Goal: Communication & Community: Answer question/provide support

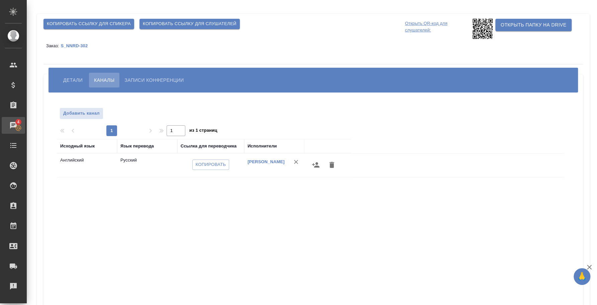
click at [13, 130] on div "Чаты" at bounding box center [5, 125] width 17 height 10
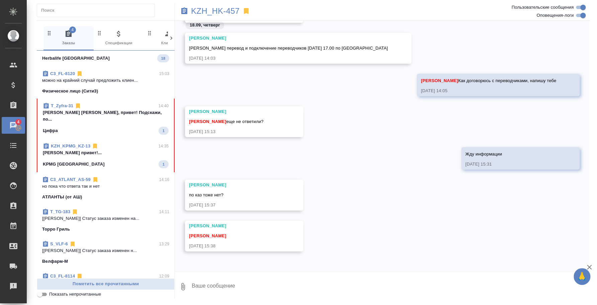
scroll to position [224, 0]
click at [221, 295] on textarea at bounding box center [390, 286] width 399 height 23
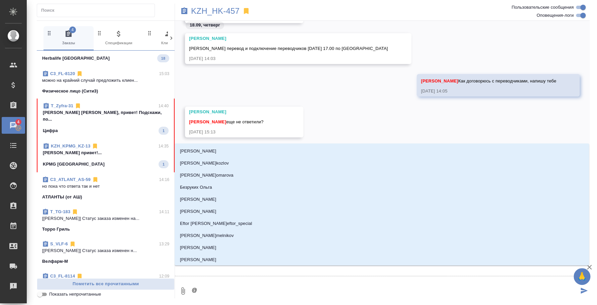
type textarea "@r"
type input "r"
type textarea "@rj"
type input "rj"
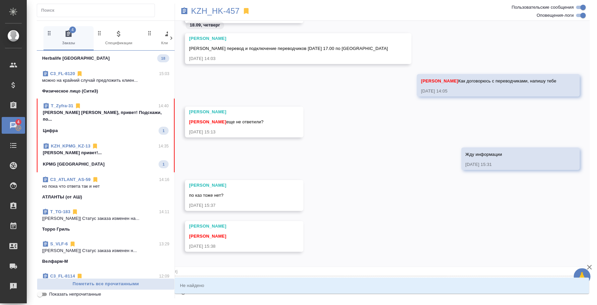
type textarea "@r"
type input "r"
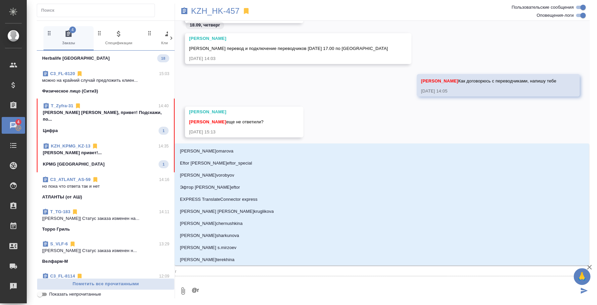
type textarea "@"
type textarea "@r"
type input "r"
type textarea "@r'j"
type input "r'j"
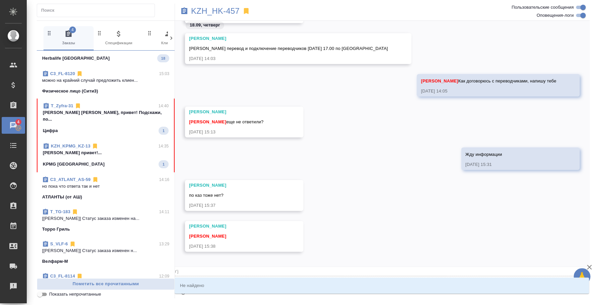
type textarea "@r'ji"
type input "r'ji"
type textarea "@r'ji't"
type input "r'ji't"
type textarea "@r'ji"
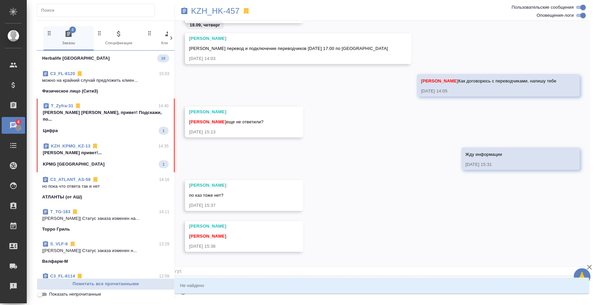
type input "r'ji"
type textarea "@r'j"
type input "r'j"
type textarea "@r"
type input "r"
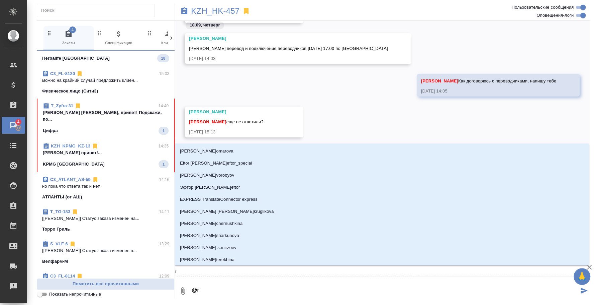
type textarea "@"
type textarea "@к"
type input "к"
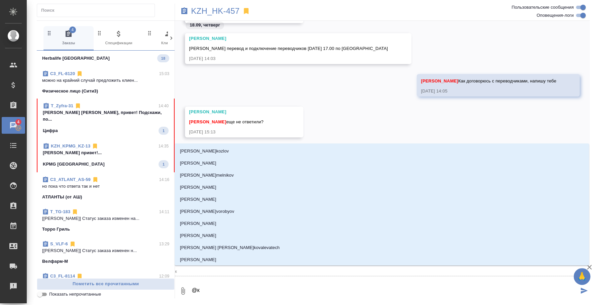
type textarea "@ко"
type input "ко"
type textarea "@кош"
type input "кош"
type textarea "@коше"
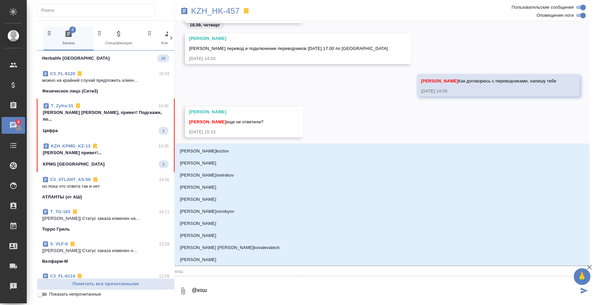
type input "коше"
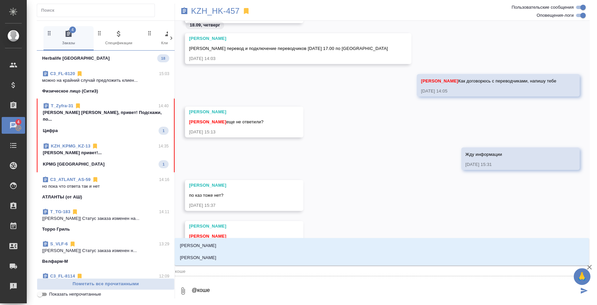
click at [229, 263] on ul "Кошелева Кристина Кошербаева Назерке" at bounding box center [382, 257] width 415 height 24
click at [230, 260] on li "Кошербаева Назерке" at bounding box center [382, 257] width 415 height 12
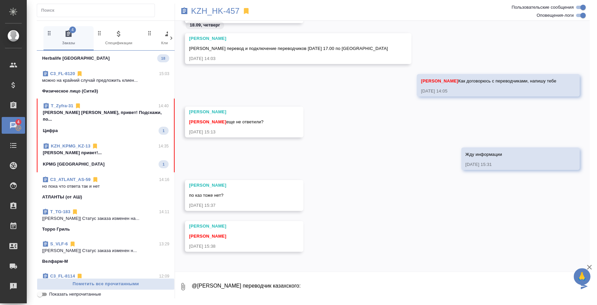
paste textarea "asema13@mail.ru"
click at [314, 290] on textarea "@Кошербаева Назерке переводчик казахского: asema13@mail.ru Переводчик узбекског…" at bounding box center [385, 286] width 388 height 23
paste textarea "umidainterpreter@gmail.com"
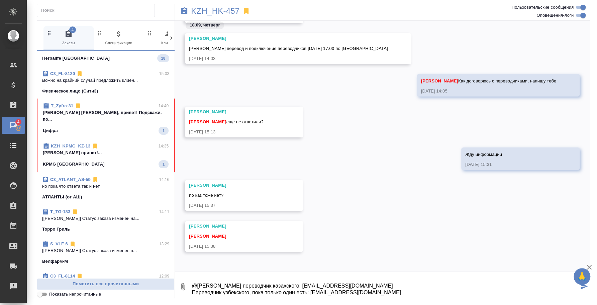
type textarea "@Кошербаева Назерке переводчик казахского: asema13@mail.ru Переводчик узбекског…"
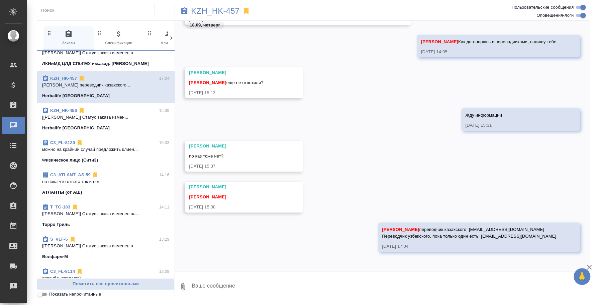
scroll to position [0, 0]
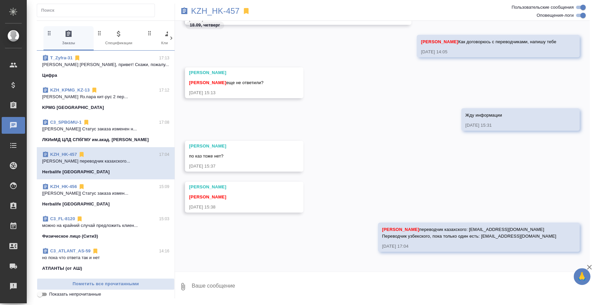
click at [96, 123] on div "C3_SPBGMU-1 17:08" at bounding box center [105, 122] width 127 height 7
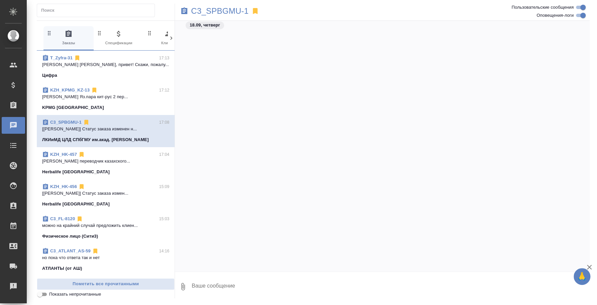
scroll to position [3263, 0]
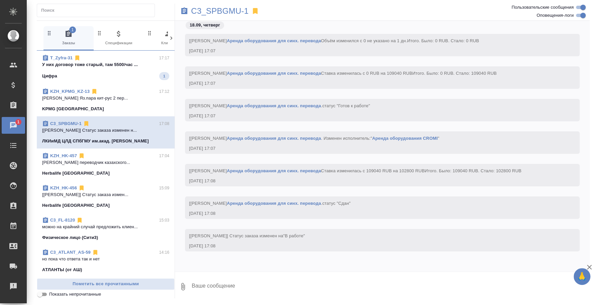
click at [125, 74] on div "Цифра 1" at bounding box center [105, 76] width 127 height 8
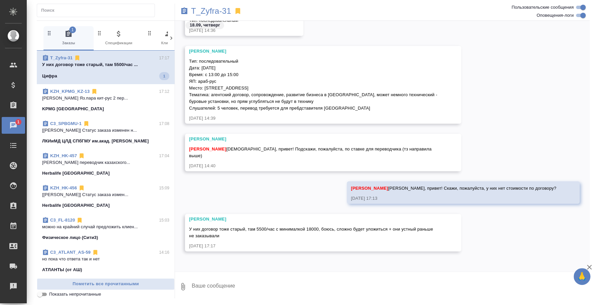
scroll to position [21, 0]
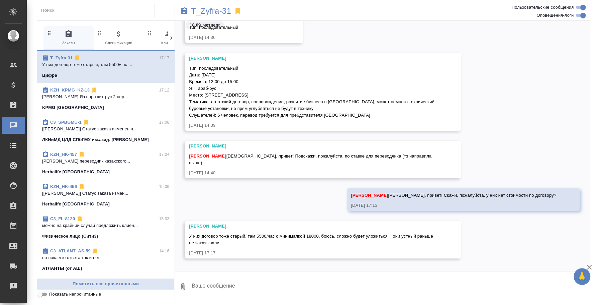
click at [289, 278] on textarea at bounding box center [390, 286] width 399 height 23
click at [249, 281] on textarea at bounding box center [390, 286] width 399 height 23
type textarea "А"
click at [249, 281] on textarea "А если мы им больше будем предлагать, то с ДС или как?" at bounding box center [385, 286] width 388 height 23
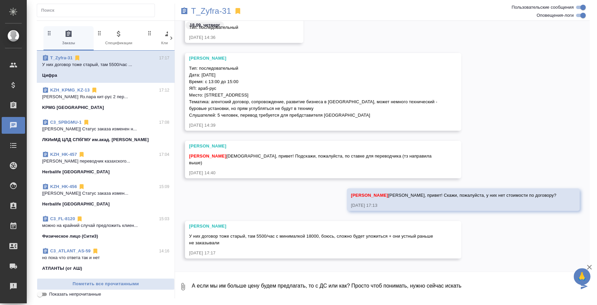
drag, startPoint x: 353, startPoint y: 286, endPoint x: 537, endPoint y: 305, distance: 184.7
click at [537, 304] on html "🙏 .cls-1 fill:#fff; AWATERA Fedotova Irina Клиенты Спецификации Заказы 0 Чаты T…" at bounding box center [298, 152] width 597 height 305
type textarea "А если мы им больше цену будем предлагать, то с ДС или как?"
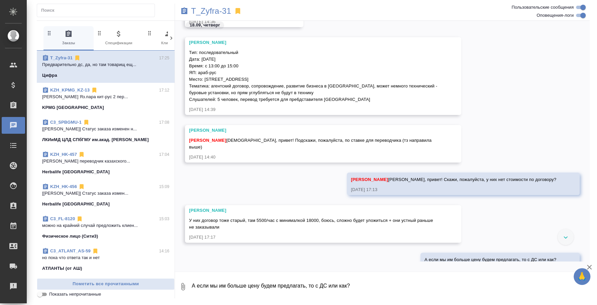
scroll to position [17, 0]
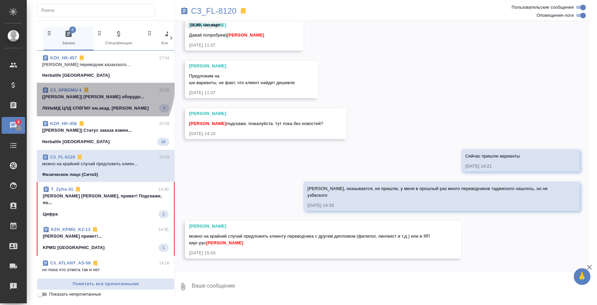
click at [99, 86] on div "C3_SPBGMU-1 15:10 [[PERSON_NAME]] [PERSON_NAME] оборудо... [PERSON_NAME] СПбГМУ…" at bounding box center [106, 99] width 138 height 33
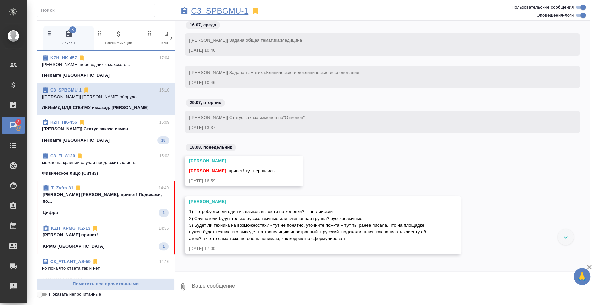
click at [243, 8] on p "C3_SPBGMU-1" at bounding box center [220, 11] width 58 height 7
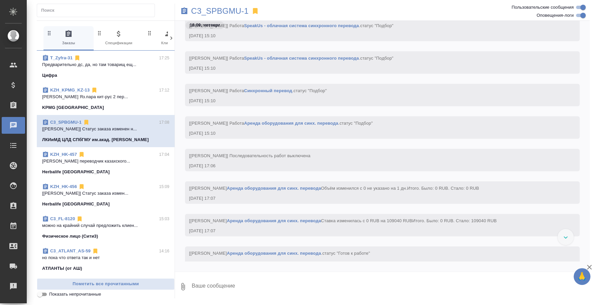
scroll to position [3517, 0]
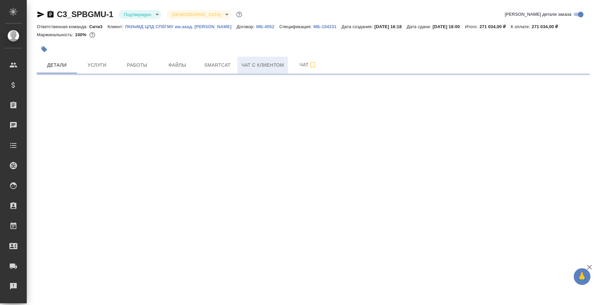
select select "RU"
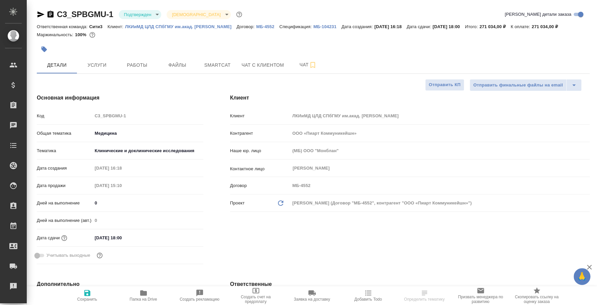
type textarea "x"
type input "[PERSON_NAME]"
type input "Гудина Александра"
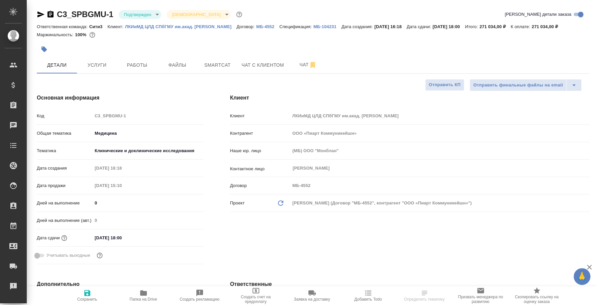
type textarea "x"
click at [139, 66] on span "Работы" at bounding box center [137, 65] width 32 height 8
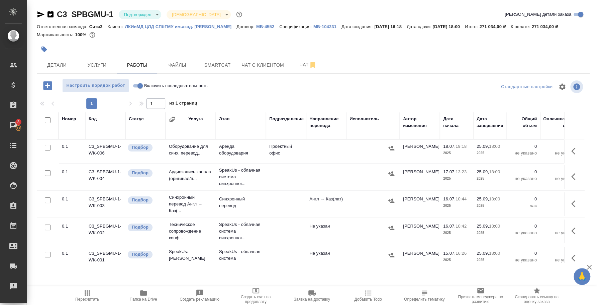
click at [139, 85] on input "Включить последовательность" at bounding box center [140, 86] width 24 height 8
checkbox input "true"
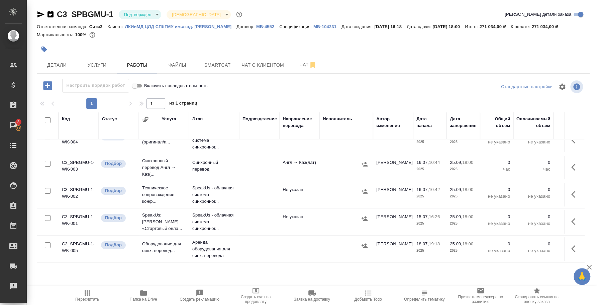
scroll to position [43, 0]
click at [368, 242] on icon "button" at bounding box center [365, 245] width 7 height 7
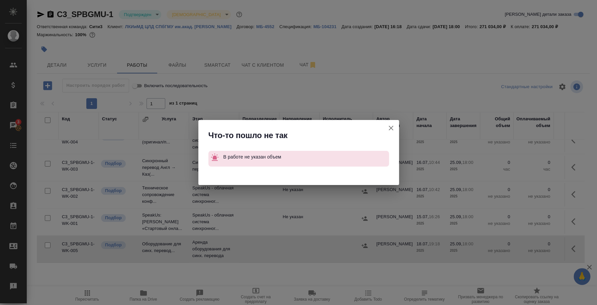
click at [391, 127] on icon "button" at bounding box center [391, 128] width 8 height 8
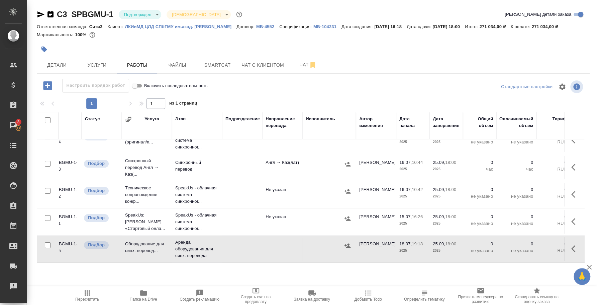
scroll to position [43, 217]
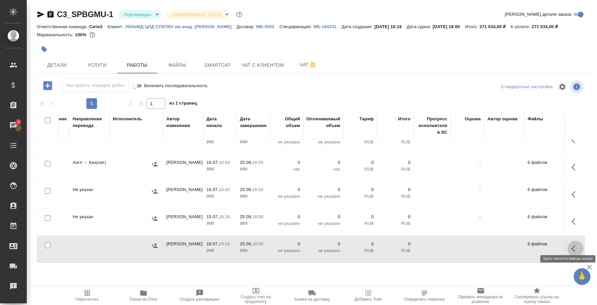
click at [572, 245] on icon "button" at bounding box center [576, 248] width 8 height 8
click at [521, 241] on button "button" at bounding box center [526, 248] width 11 height 16
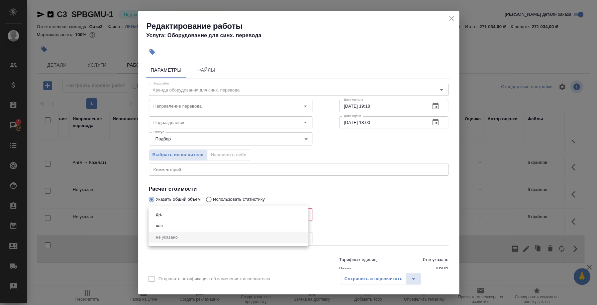
click at [183, 220] on body "🙏 .cls-1 fill:#fff; AWATERA Fedotova Irina Клиенты Спецификации Заказы 3 Чаты T…" at bounding box center [298, 152] width 597 height 305
click at [179, 215] on li "дн." at bounding box center [229, 214] width 160 height 11
type input "5a8b1489cc6b4906c91bfd8a"
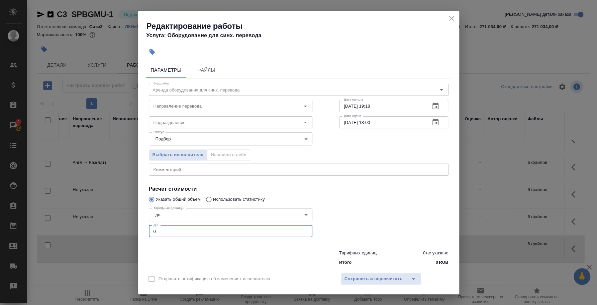
drag, startPoint x: 186, startPoint y: 231, endPoint x: 109, endPoint y: 221, distance: 76.9
click at [109, 221] on div "Редактирование работы Услуга: Оборудование для синх. перевода Параметры Файлы В…" at bounding box center [298, 152] width 597 height 305
type input "1"
click at [373, 275] on span "Сохранить и пересчитать" at bounding box center [374, 279] width 58 height 8
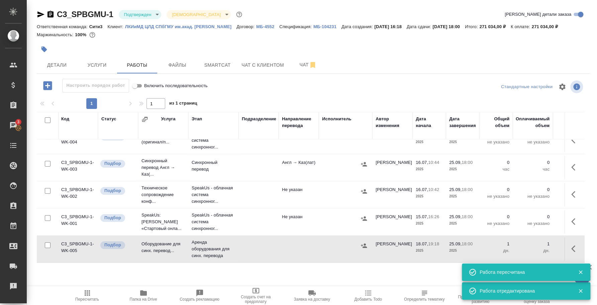
scroll to position [43, 0]
click at [365, 243] on icon "button" at bounding box center [365, 245] width 6 height 4
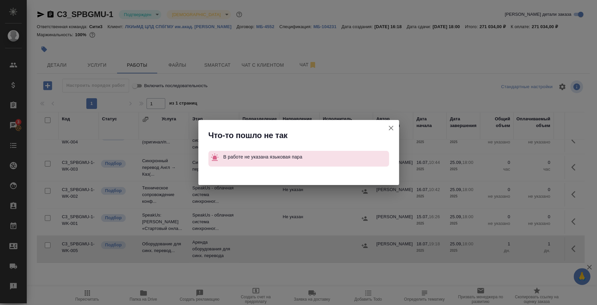
click at [392, 127] on icon "button" at bounding box center [391, 128] width 8 height 8
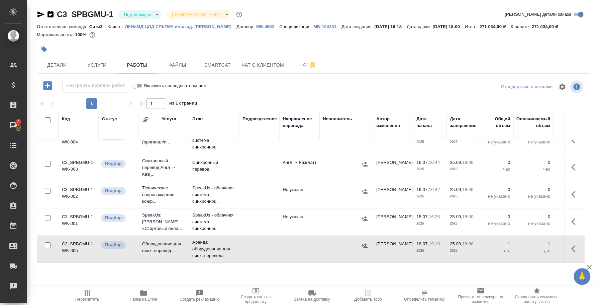
click at [572, 244] on icon "button" at bounding box center [576, 248] width 8 height 8
click at [523, 244] on icon "button" at bounding box center [527, 248] width 8 height 8
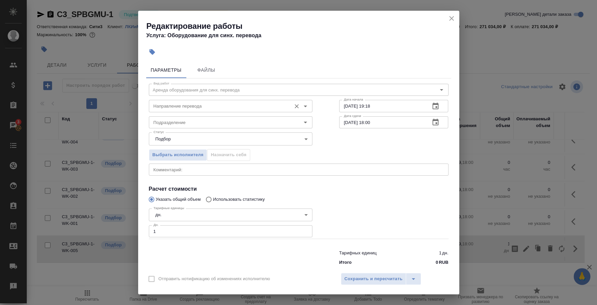
click at [202, 107] on input "Направление перевода" at bounding box center [219, 106] width 137 height 8
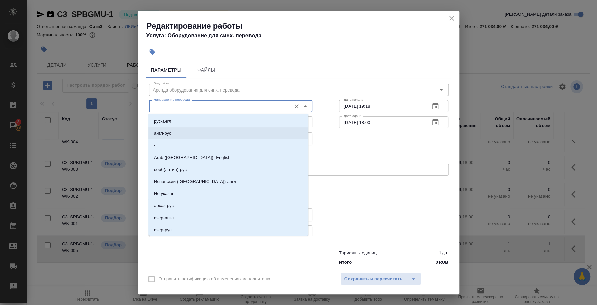
click at [186, 129] on li "англ-рус" at bounding box center [229, 133] width 160 height 12
type input "англ-рус"
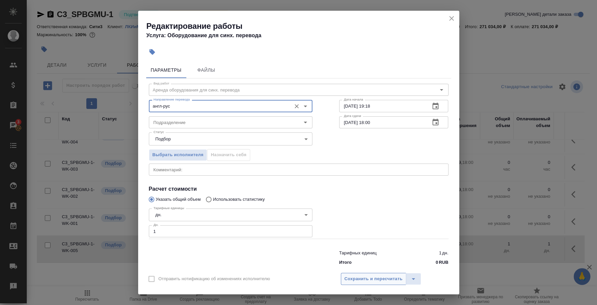
click at [399, 279] on span "Сохранить и пересчитать" at bounding box center [374, 279] width 58 height 8
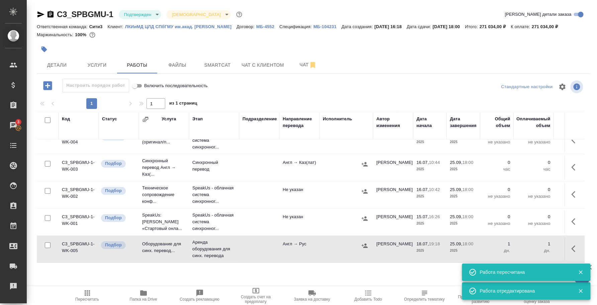
click at [371, 239] on td at bounding box center [347, 248] width 54 height 23
click at [368, 242] on icon "button" at bounding box center [365, 245] width 7 height 7
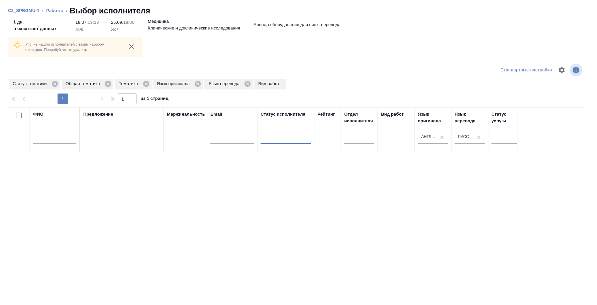
click at [59, 133] on div at bounding box center [54, 140] width 43 height 16
click at [58, 137] on input "text" at bounding box center [54, 139] width 43 height 8
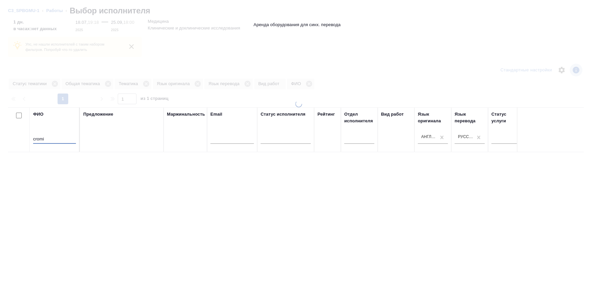
type input "cromi"
click at [56, 83] on div at bounding box center [298, 152] width 597 height 305
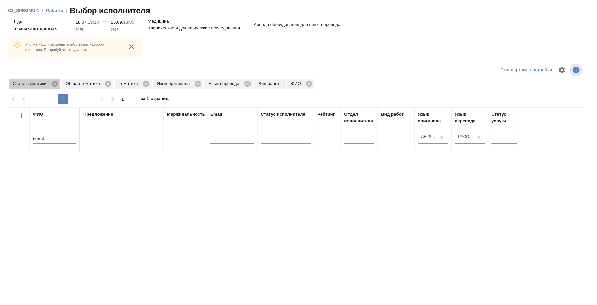
click at [56, 83] on icon at bounding box center [55, 84] width 6 height 6
click at [56, 83] on icon at bounding box center [55, 83] width 7 height 7
click at [38, 86] on icon at bounding box center [40, 84] width 6 height 6
click at [54, 83] on icon at bounding box center [54, 84] width 6 height 6
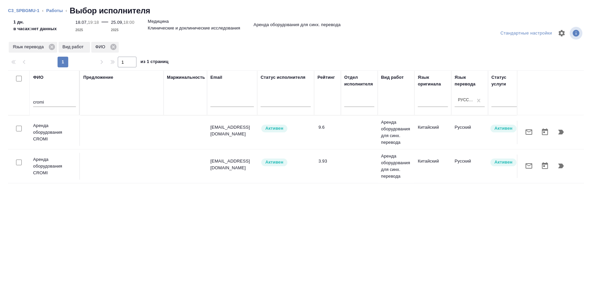
click at [21, 129] on input "checkbox" at bounding box center [19, 129] width 6 height 6
checkbox input "true"
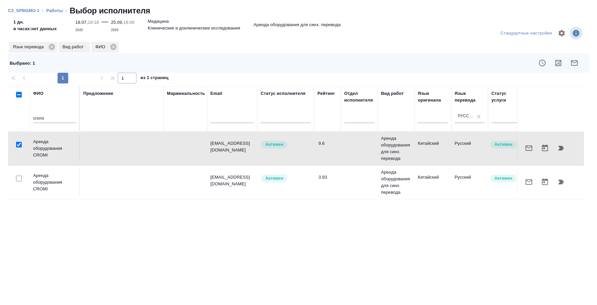
click at [561, 150] on icon "button" at bounding box center [562, 148] width 6 height 5
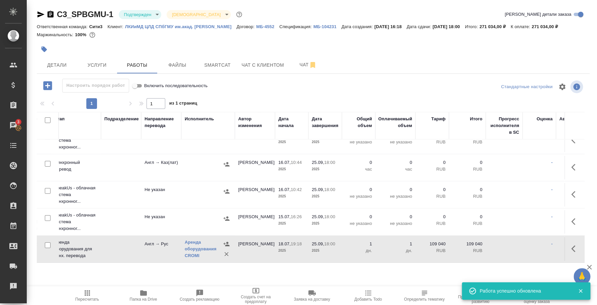
scroll to position [43, 214]
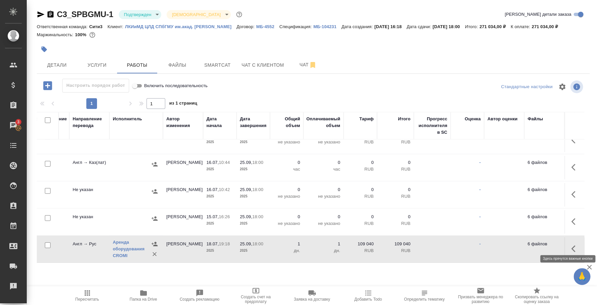
click at [572, 244] on icon "button" at bounding box center [576, 248] width 8 height 8
click at [523, 244] on icon "button" at bounding box center [527, 248] width 8 height 8
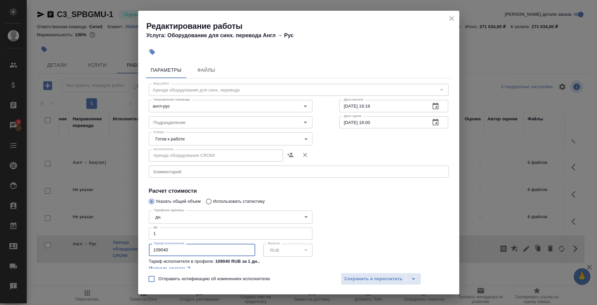
drag, startPoint x: 194, startPoint y: 247, endPoint x: 108, endPoint y: 246, distance: 85.7
click at [108, 246] on div "Редактирование работы Услуга: Оборудование для синх. перевода Англ → Рус Параме…" at bounding box center [298, 152] width 597 height 305
type input "102800"
click at [375, 279] on span "Сохранить и пересчитать" at bounding box center [374, 279] width 58 height 8
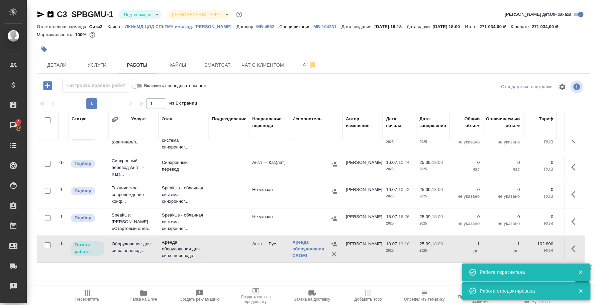
scroll to position [43, 0]
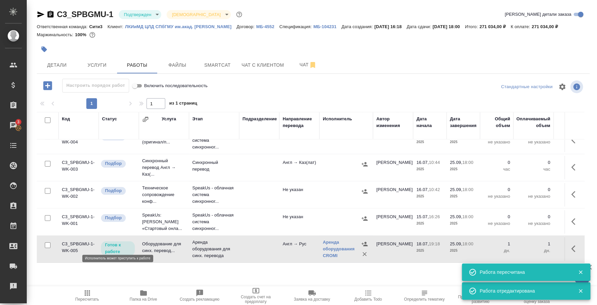
click at [126, 241] on p "Готов к работе" at bounding box center [118, 247] width 26 height 13
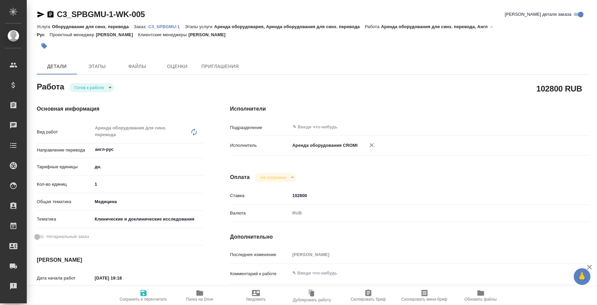
type textarea "x"
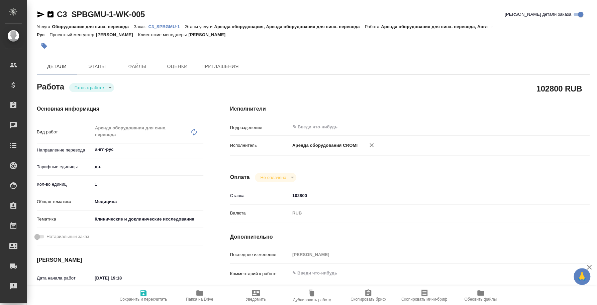
type textarea "x"
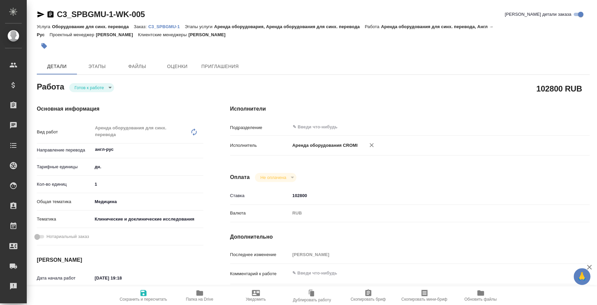
type textarea "x"
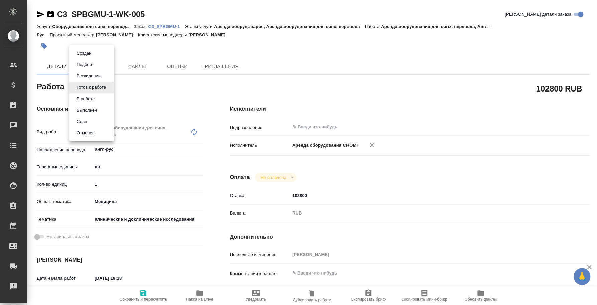
click at [108, 85] on body "🙏 .cls-1 fill:#fff; AWATERA [PERSON_NAME] Спецификации Заказы Чаты Todo Проекты…" at bounding box center [298, 152] width 597 height 305
type textarea "x"
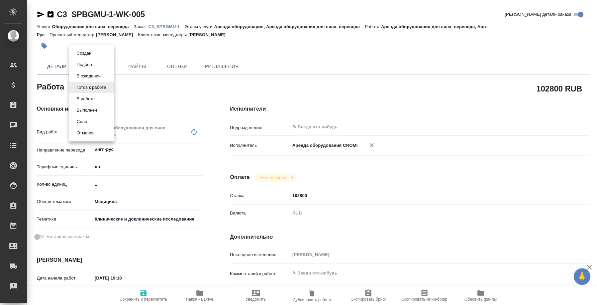
type textarea "x"
click at [104, 122] on li "Сдан" at bounding box center [91, 121] width 45 height 11
type textarea "x"
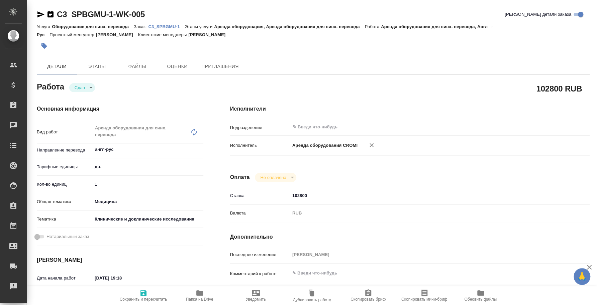
type textarea "x"
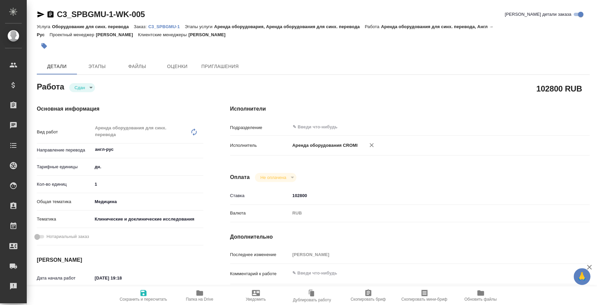
type textarea "x"
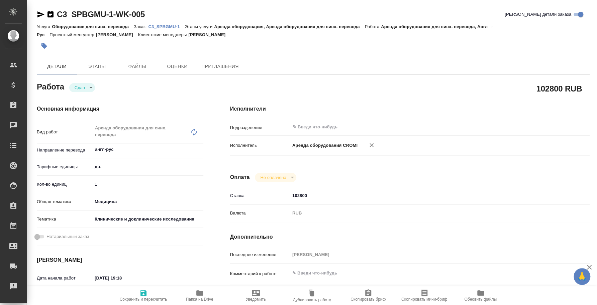
type textarea "x"
click at [163, 27] on p "C3_SPBGMU-1" at bounding box center [166, 26] width 36 height 5
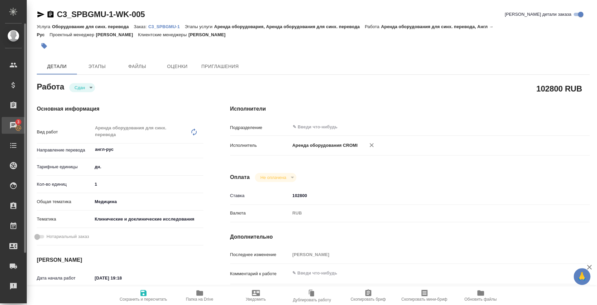
type textarea "x"
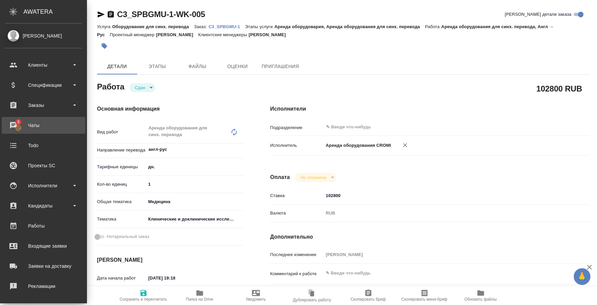
type textarea "x"
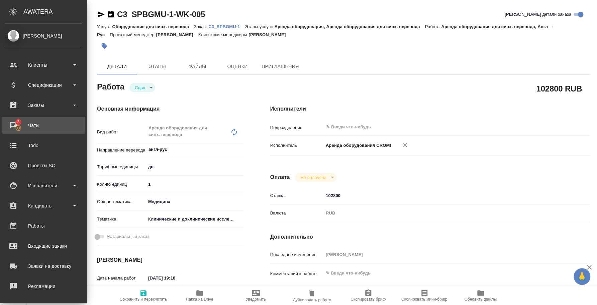
click at [43, 125] on div "Чаты" at bounding box center [43, 125] width 77 height 10
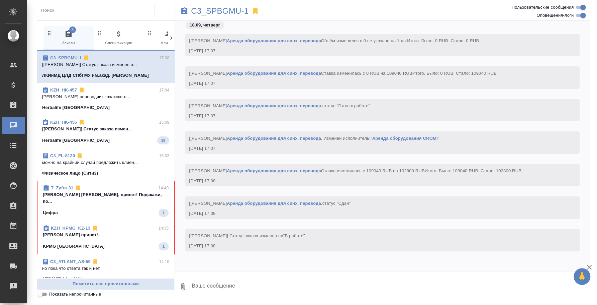
scroll to position [2136, 0]
click at [112, 104] on div "Herbalife Kazakhstan" at bounding box center [105, 107] width 127 height 7
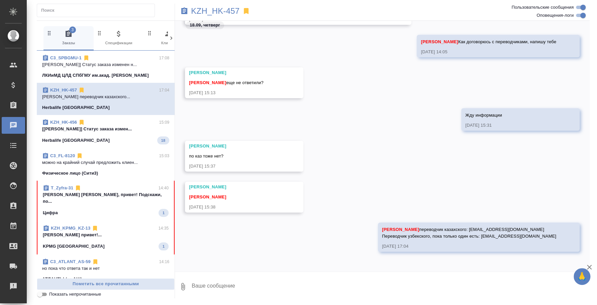
click at [111, 142] on div "Herbalife Kazakhstan 18" at bounding box center [105, 140] width 127 height 8
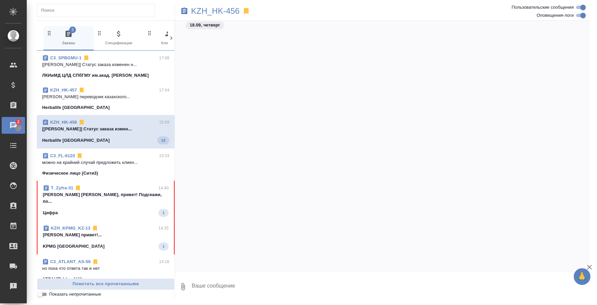
scroll to position [3215, 0]
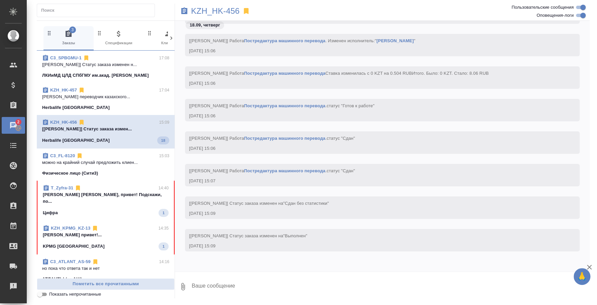
click at [110, 165] on span "C3_FL-8120 15:03 можно на крайний случай предложить клиен... Физическое лицо (С…" at bounding box center [105, 164] width 127 height 24
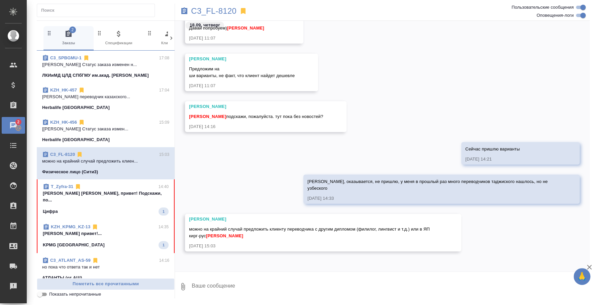
scroll to position [699, 0]
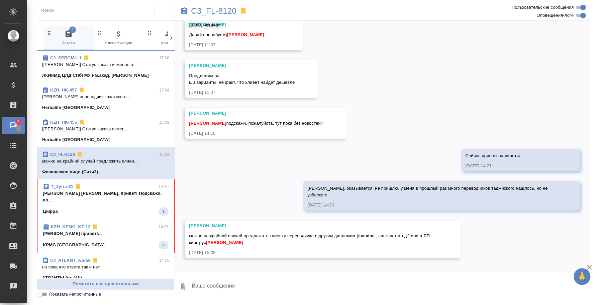
click at [104, 231] on span "KZH_KPMG_KZ-13 14:35 Федотова Ирина привет!... KPMG Kazakhstan 1" at bounding box center [106, 235] width 126 height 25
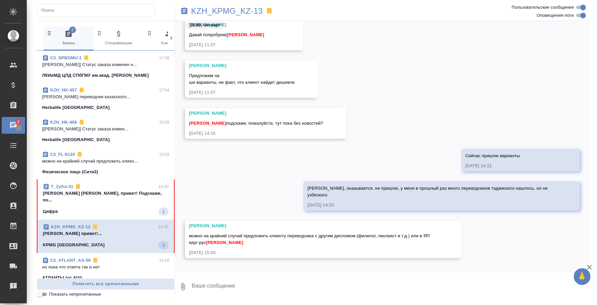
scroll to position [0, 0]
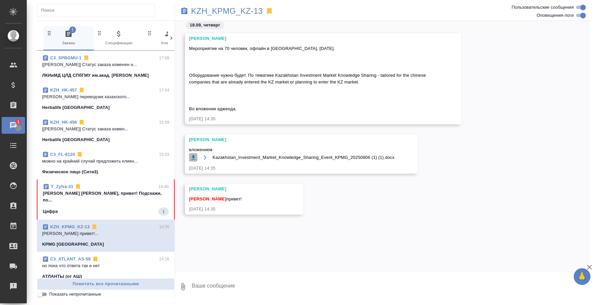
click at [194, 155] on icon "button" at bounding box center [193, 157] width 7 height 7
click at [233, 287] on textarea at bounding box center [390, 286] width 399 height 23
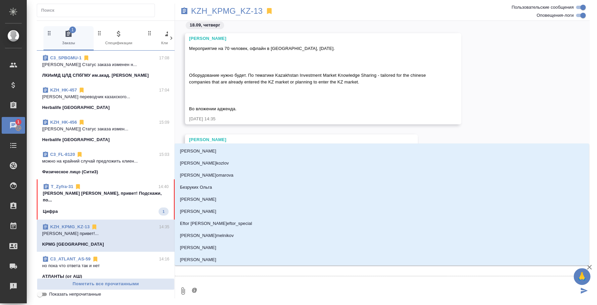
type textarea "@t"
type input "t"
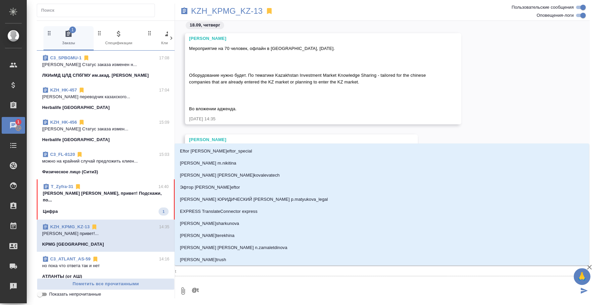
type textarea "@t'j"
type input "t'j"
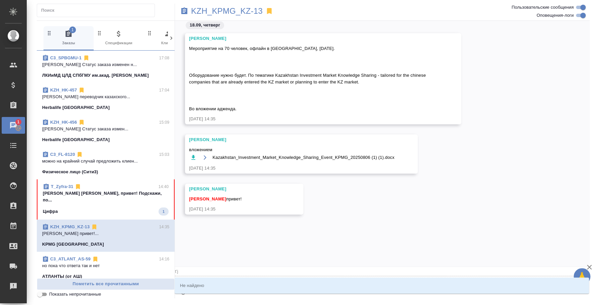
type textarea "@t"
type input "t"
type textarea "@"
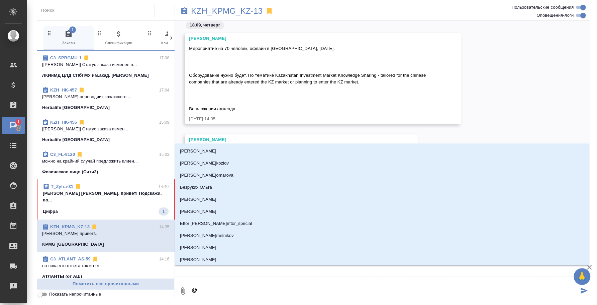
type textarea "@к"
type input "к"
type textarea "@ко"
type input "ко"
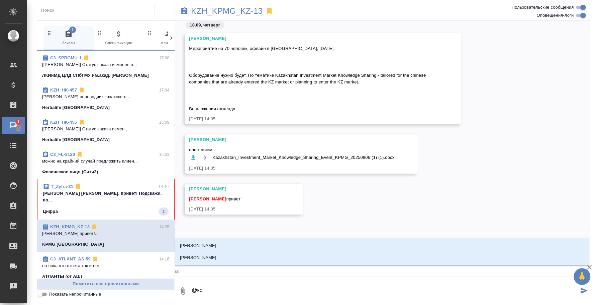
type textarea "@кош"
type input "кош"
type textarea "@коше"
type input "коше"
click at [248, 258] on li "Кошербаева Назерке" at bounding box center [382, 257] width 415 height 12
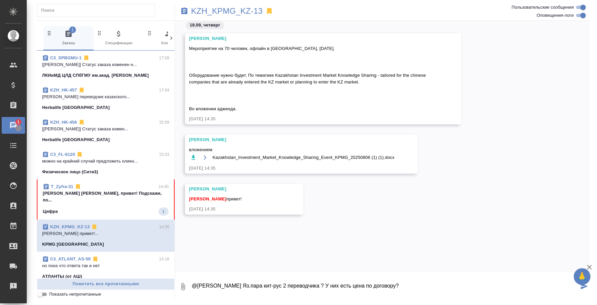
type textarea "@Кошербаева Назерке Яз.пара кит-рус 2 переводчика ? У них есть цена по договору?"
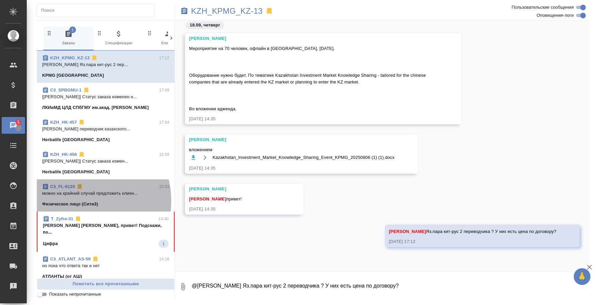
click at [79, 201] on p "Физическое лицо (Сити3)" at bounding box center [70, 204] width 56 height 7
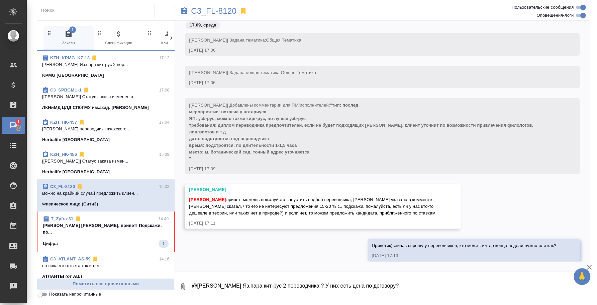
scroll to position [747, 0]
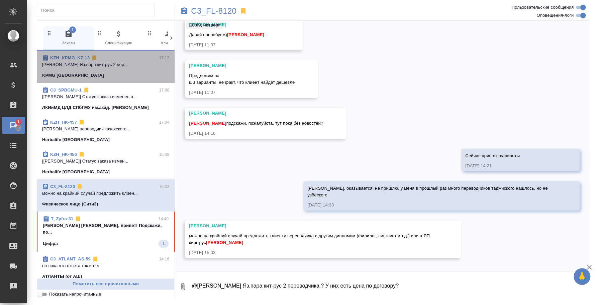
click at [108, 70] on span "KZH_KPMG_KZ-13 17:12 Кошербаева Назерке Яз.пара кит-рус 2 пер... KPMG Kazakhstan" at bounding box center [105, 67] width 127 height 24
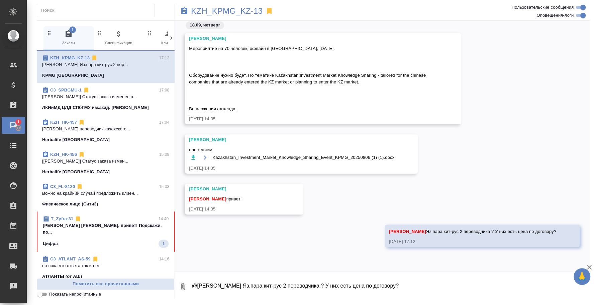
scroll to position [0, 0]
click at [215, 9] on p "KZH_KPMG_KZ-13" at bounding box center [227, 11] width 72 height 7
click at [83, 213] on div "T_Zyfra-31 14:40 Федотова Ирина Ира, привет! Подскажи, по... Цифра 1" at bounding box center [106, 231] width 138 height 40
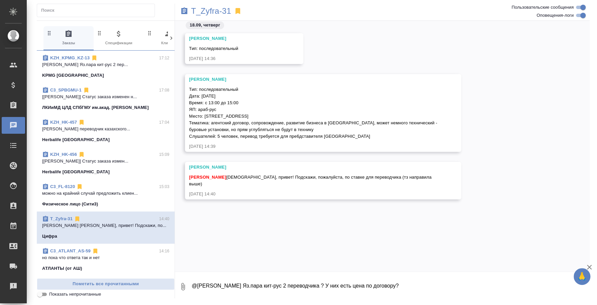
click at [239, 287] on textarea "@Кошербаева Назерке Яз.пара кит-рус 2 переводчика ? У них есть цена по договору?" at bounding box center [390, 286] width 399 height 23
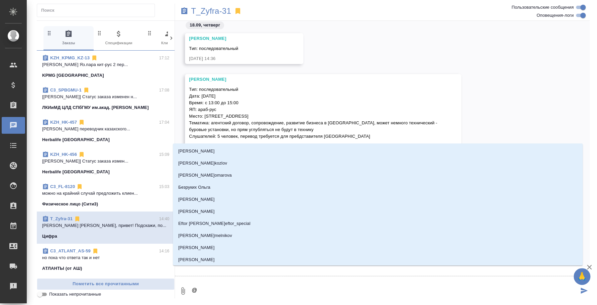
type textarea "@i"
type input "i"
type textarea "@ie"
type input "ie"
type textarea "@iek"
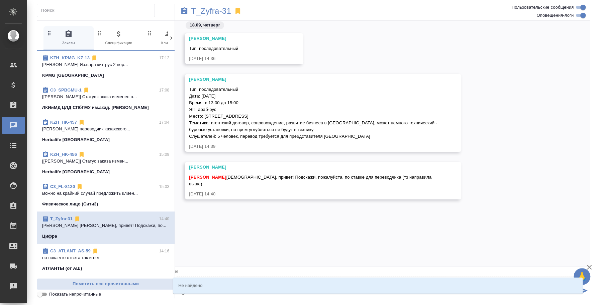
type input "iek"
type textarea "@"
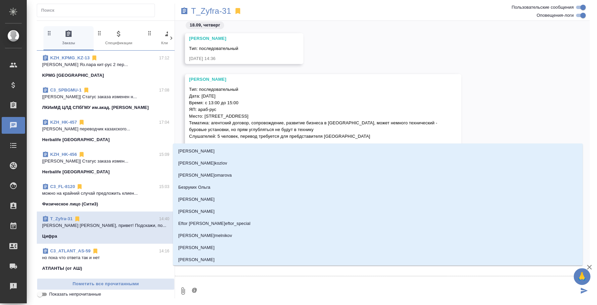
type textarea "@ш"
type input "ш"
type textarea "@шу"
type input "шу"
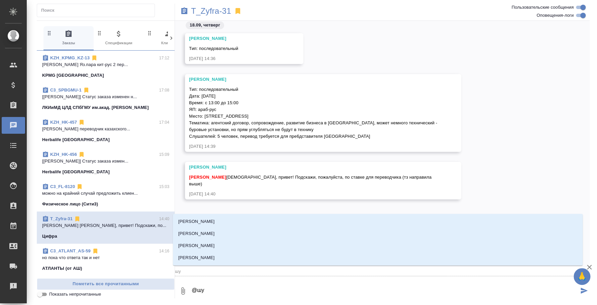
type textarea "@шуь"
type input "шуь"
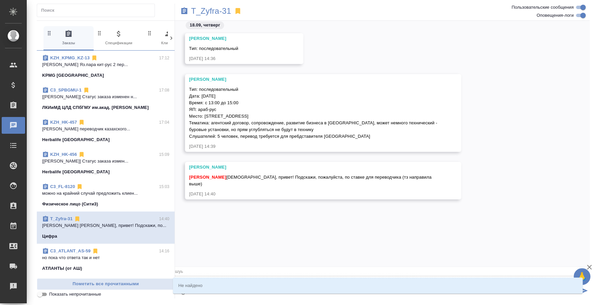
type textarea "@шу"
type input "шу"
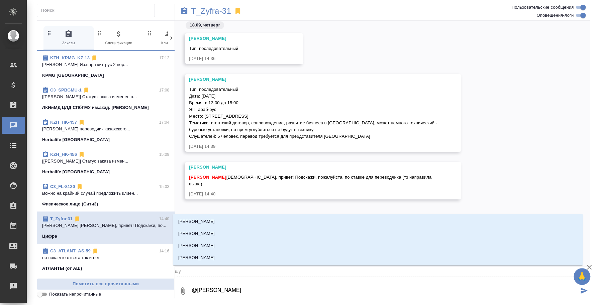
type textarea "@шульг"
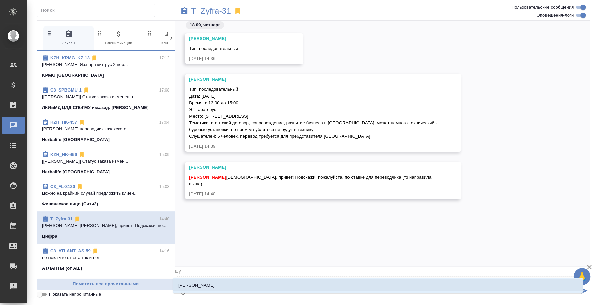
type input "шульг"
type textarea "@шульги"
type input "шульги"
type textarea "@шульгин"
type input "шульгин"
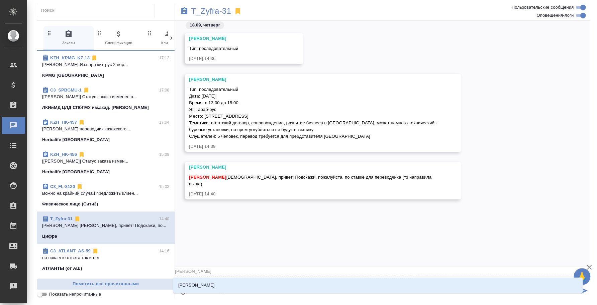
click at [243, 284] on li "Шульгина Анна" at bounding box center [378, 285] width 410 height 12
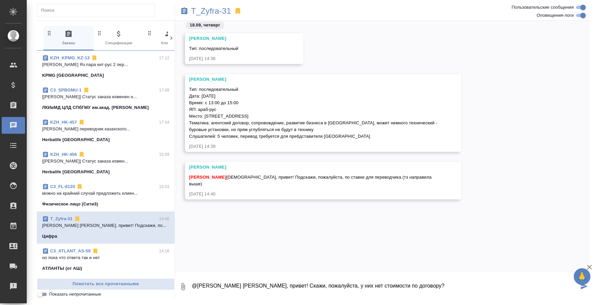
type textarea "@Шульгина Анна Аня, привет! Скажи, пожалуйста, у них нет стоимости по договору?"
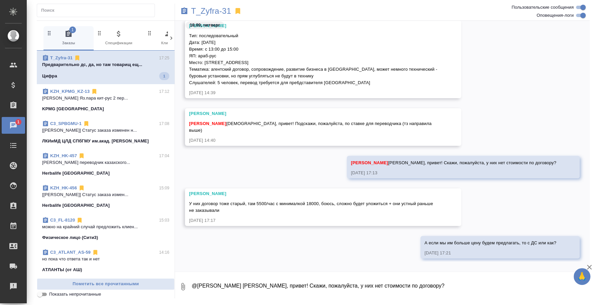
scroll to position [101, 0]
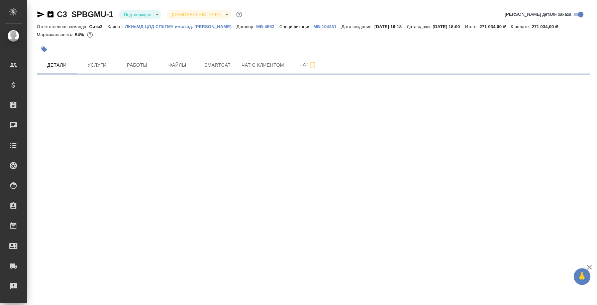
select select "RU"
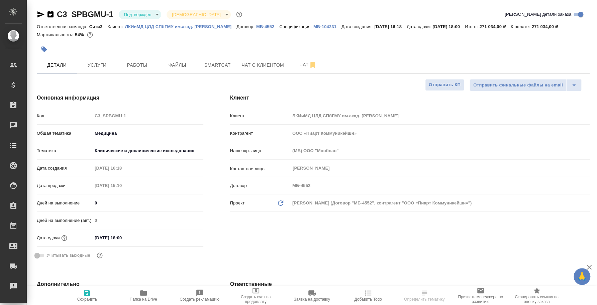
type textarea "x"
click at [158, 14] on body "🙏 .cls-1 fill:#fff; AWATERA [PERSON_NAME] Спецификации Заказы 3 Чаты Todo Проек…" at bounding box center [298, 152] width 597 height 305
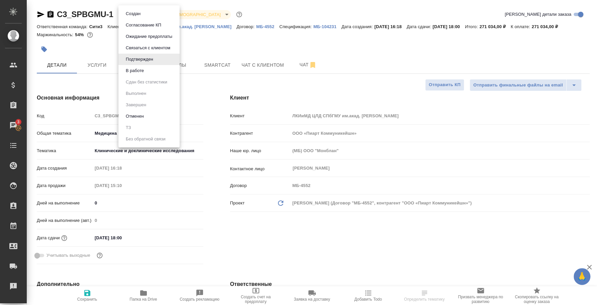
click at [152, 70] on li "В работе" at bounding box center [148, 70] width 61 height 11
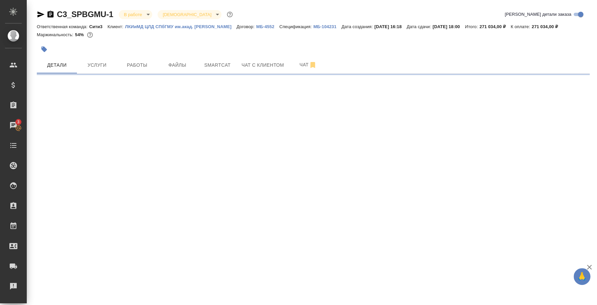
select select "RU"
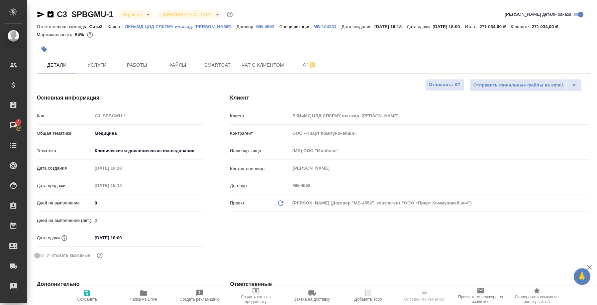
type textarea "x"
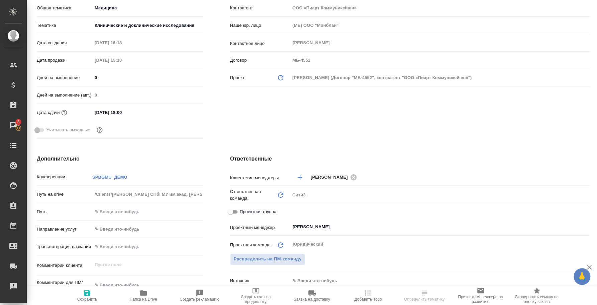
scroll to position [250, 0]
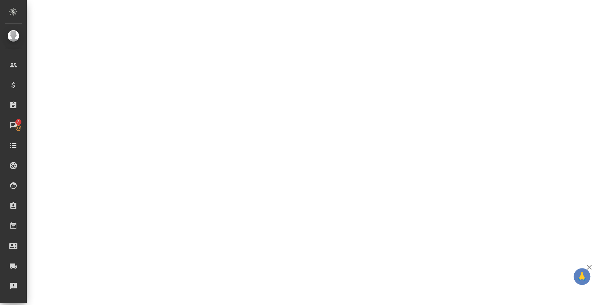
select select "RU"
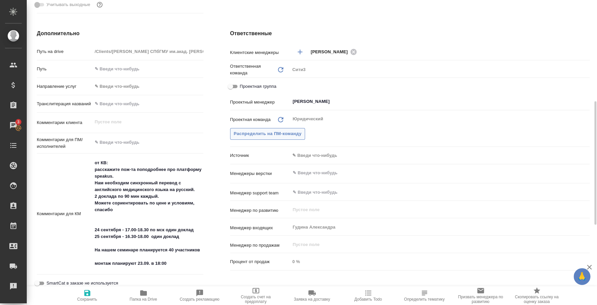
type textarea "x"
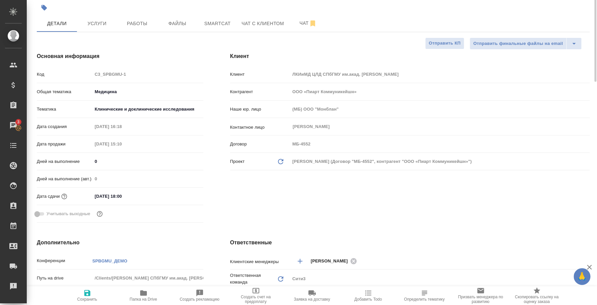
scroll to position [0, 0]
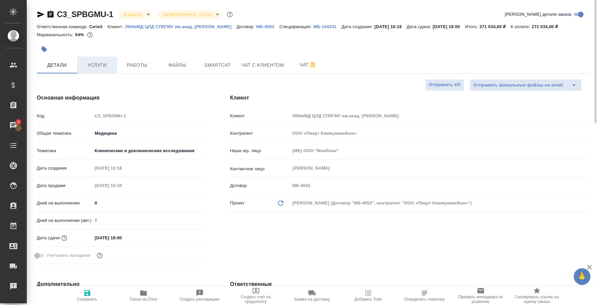
click at [105, 65] on span "Услуги" at bounding box center [97, 65] width 32 height 8
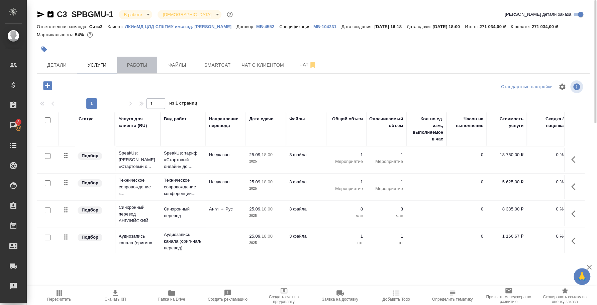
click at [139, 67] on span "Работы" at bounding box center [137, 65] width 32 height 8
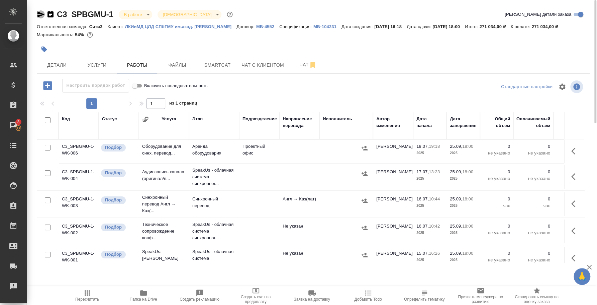
click at [42, 14] on icon "button" at bounding box center [40, 14] width 7 height 6
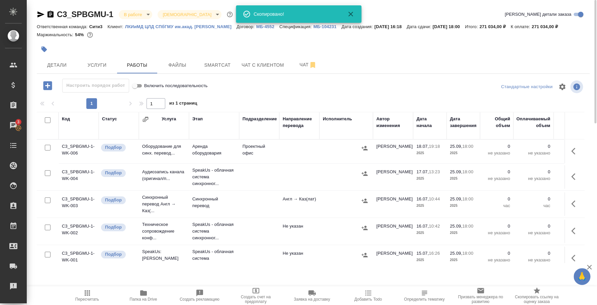
click at [42, 14] on icon "button" at bounding box center [40, 14] width 7 height 6
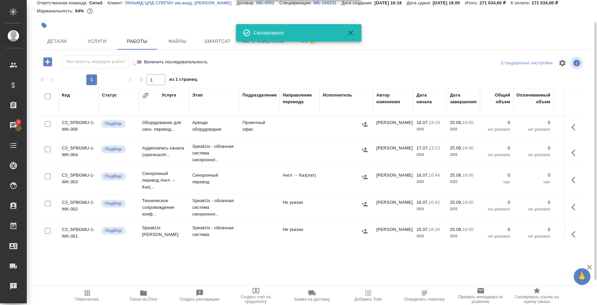
scroll to position [43, 0]
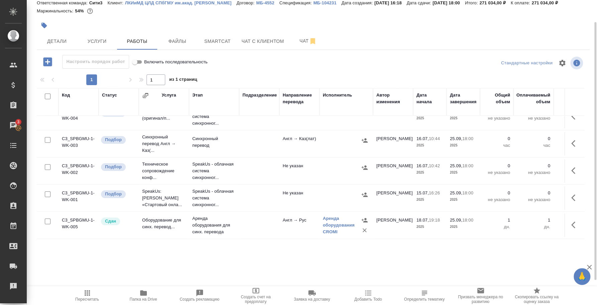
click at [75, 213] on td "C3_SPBGMU-1-WK-005" at bounding box center [79, 224] width 40 height 23
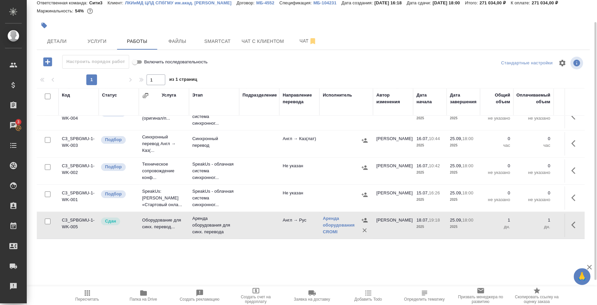
click at [75, 213] on td "C3_SPBGMU-1-WK-005" at bounding box center [79, 224] width 40 height 23
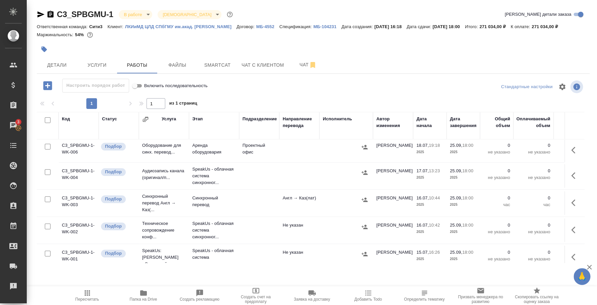
scroll to position [0, 0]
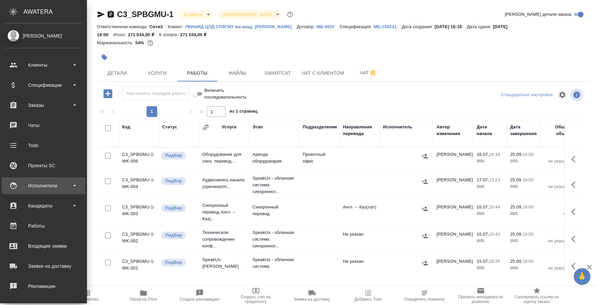
click at [35, 184] on div "Исполнители" at bounding box center [43, 185] width 77 height 10
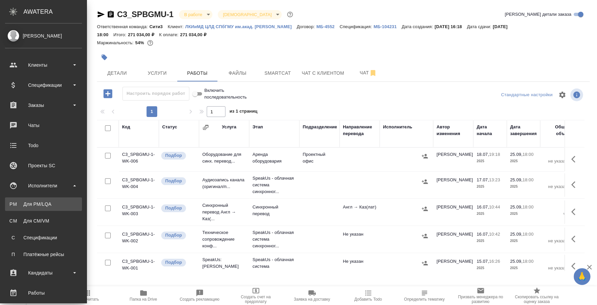
click at [41, 199] on link "PM Для PM/LQA" at bounding box center [43, 203] width 77 height 13
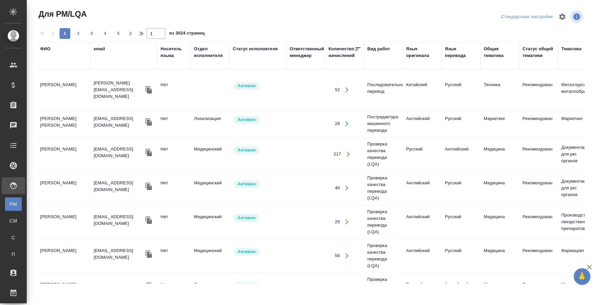
click at [48, 50] on div "ФИО" at bounding box center [45, 49] width 10 height 7
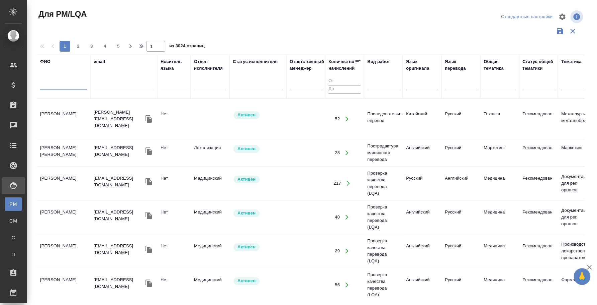
click at [56, 90] on input "text" at bounding box center [63, 86] width 47 height 8
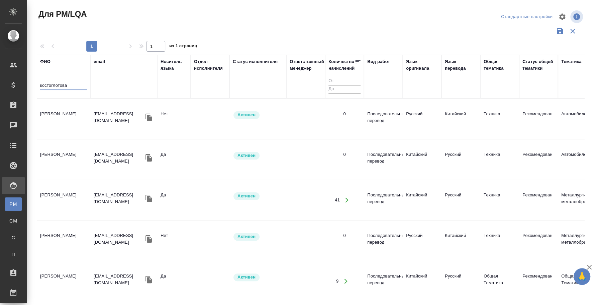
click at [67, 115] on td "Костоглотова Валентина Александровна" at bounding box center [64, 118] width 54 height 23
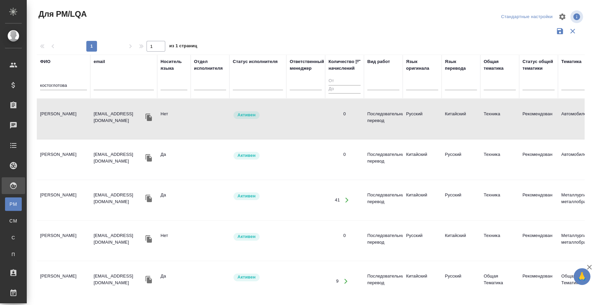
click at [48, 89] on input "костоглотова" at bounding box center [63, 86] width 47 height 8
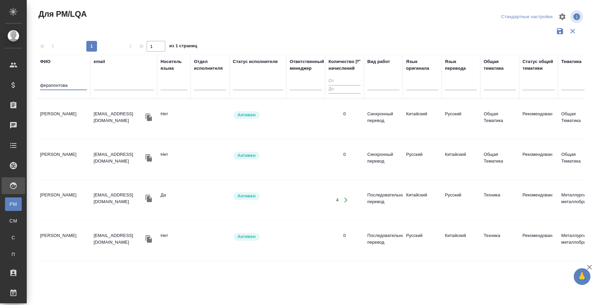
click at [58, 111] on td "Ферапонтова Анастасия" at bounding box center [64, 118] width 54 height 23
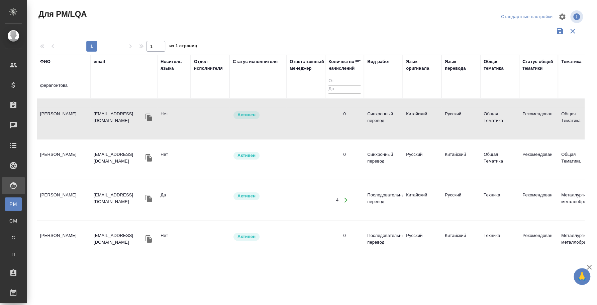
click at [52, 88] on input "ферапонтова" at bounding box center [63, 86] width 47 height 8
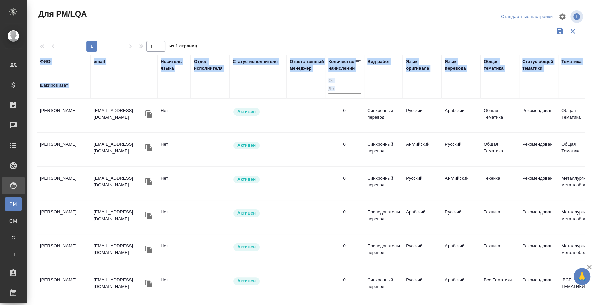
click at [54, 115] on td "Шакиров Азат Магсумович" at bounding box center [64, 115] width 54 height 23
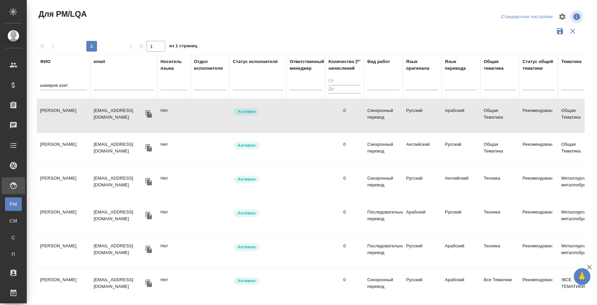
click at [56, 85] on input "шакиров азат" at bounding box center [63, 86] width 47 height 8
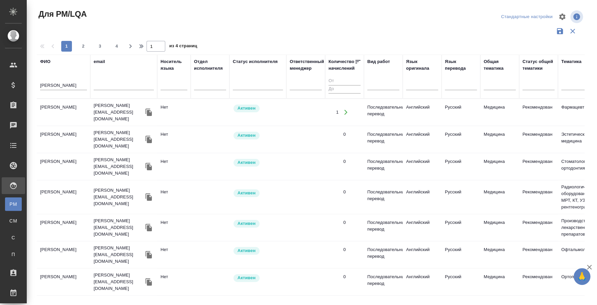
click at [65, 110] on td "Молоткова Ирина Александровна" at bounding box center [64, 111] width 54 height 23
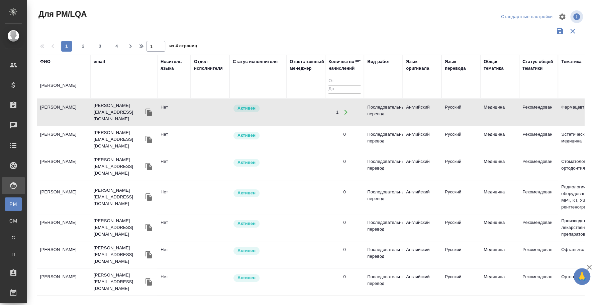
click at [63, 85] on input "молоткова ирина" at bounding box center [63, 86] width 47 height 8
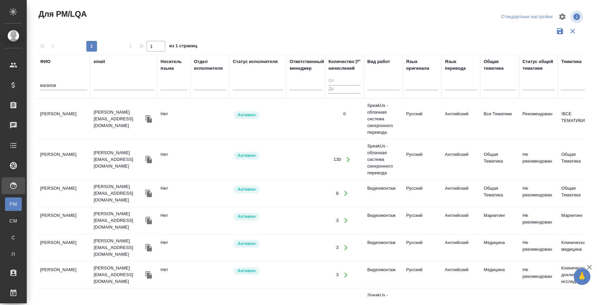
click at [60, 115] on td "Вагапов Алексей" at bounding box center [64, 118] width 54 height 23
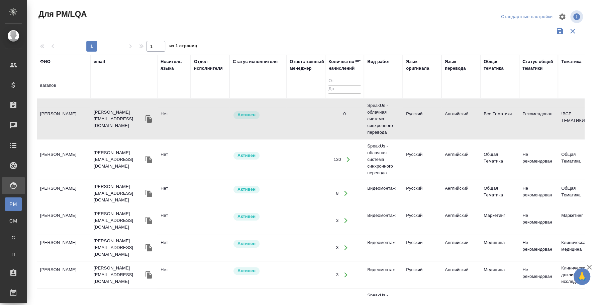
click at [52, 87] on input "вагапов" at bounding box center [63, 86] width 47 height 8
type input "ибрагим"
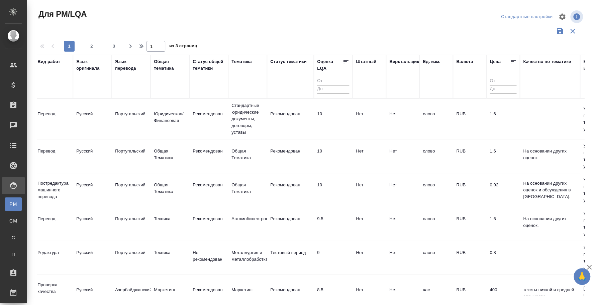
scroll to position [0, 331]
click at [84, 84] on div at bounding box center [91, 84] width 32 height 10
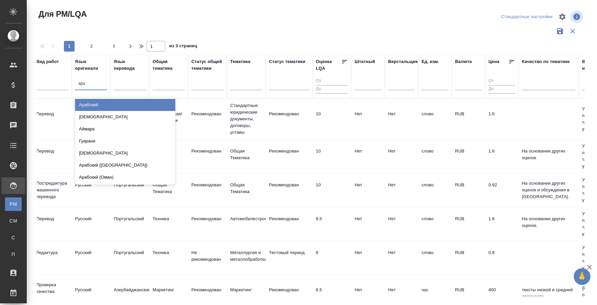
type input "араб"
click at [108, 101] on div "Арабский" at bounding box center [125, 105] width 100 height 12
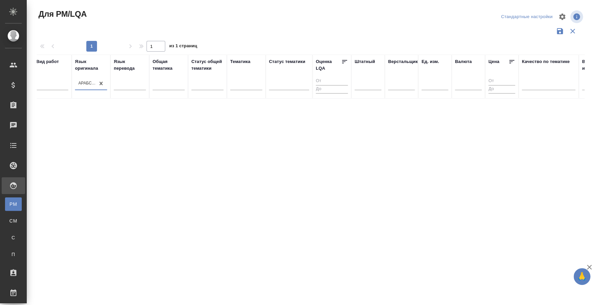
scroll to position [0, 0]
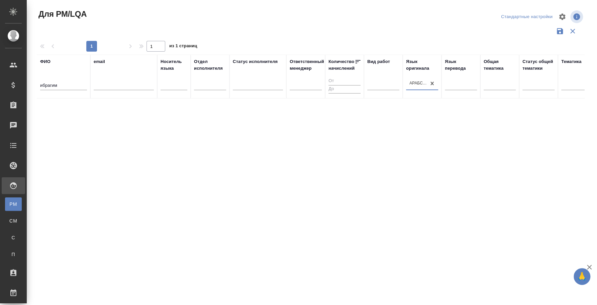
click at [45, 85] on input "ибрагим" at bounding box center [63, 86] width 47 height 8
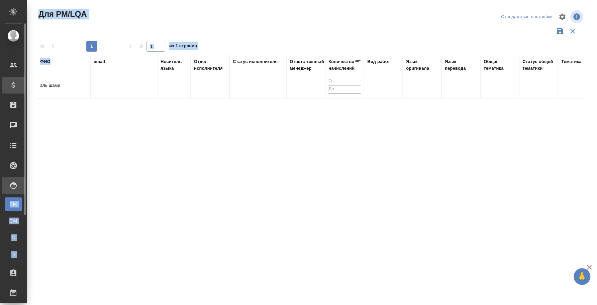
drag, startPoint x: 68, startPoint y: 91, endPoint x: 24, endPoint y: 79, distance: 45.5
click at [24, 79] on div ".cls-1 fill:#fff; AWATERA Fedotova Irina Клиенты Спецификации Заказы 0 Чаты Tod…" at bounding box center [298, 152] width 597 height 305
click at [74, 86] on input "аль шами" at bounding box center [63, 86] width 47 height 8
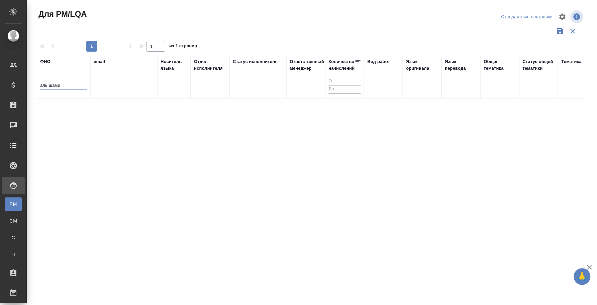
drag, startPoint x: 51, startPoint y: 85, endPoint x: 42, endPoint y: 85, distance: 9.0
click at [42, 85] on input "аль шами" at bounding box center [63, 86] width 47 height 8
type input "а"
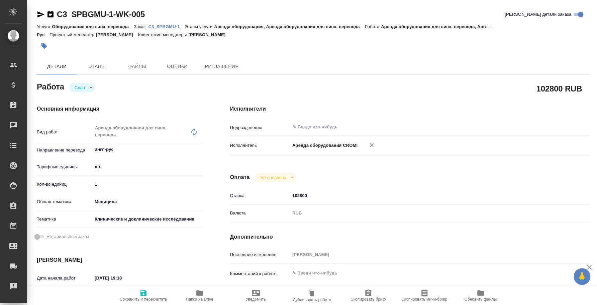
type textarea "x"
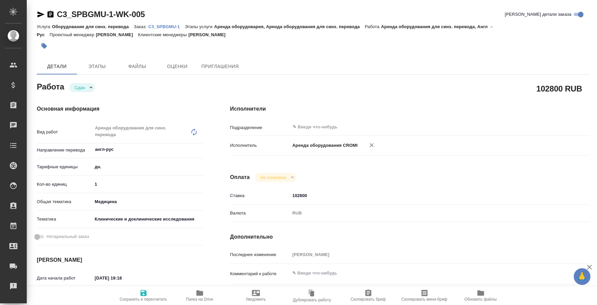
type textarea "x"
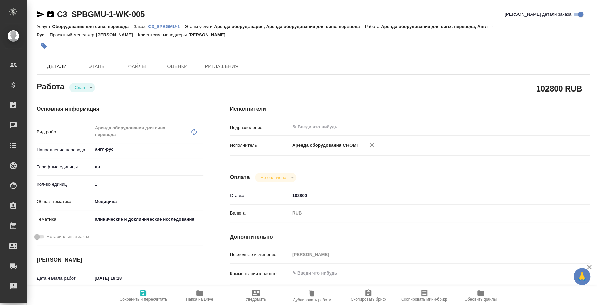
type textarea "x"
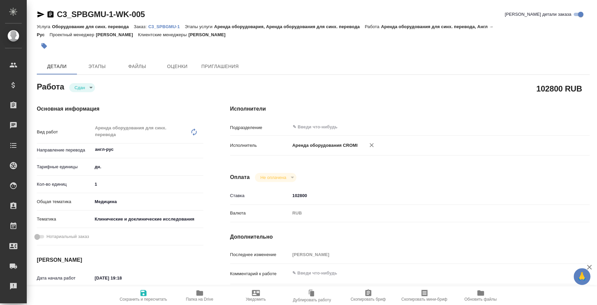
click at [41, 14] on icon "button" at bounding box center [40, 14] width 7 height 6
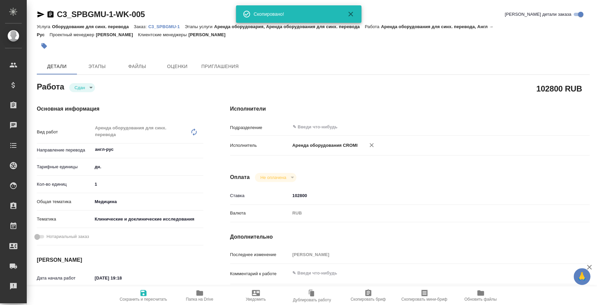
type textarea "x"
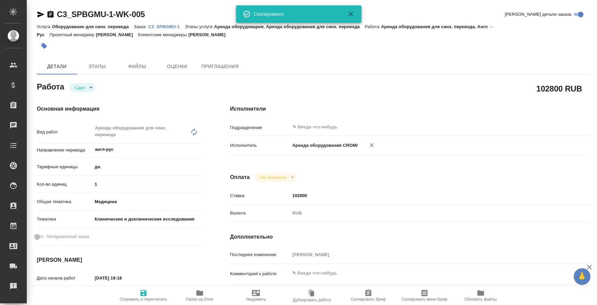
type textarea "x"
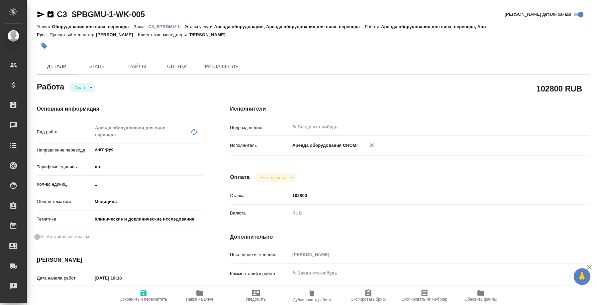
type textarea "x"
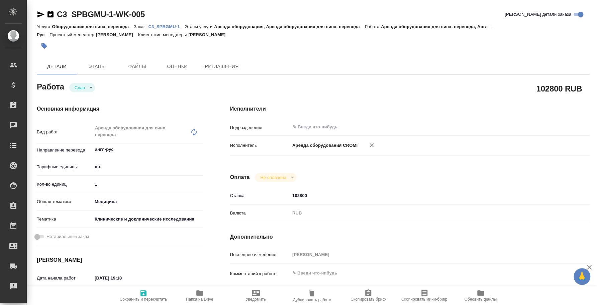
type textarea "x"
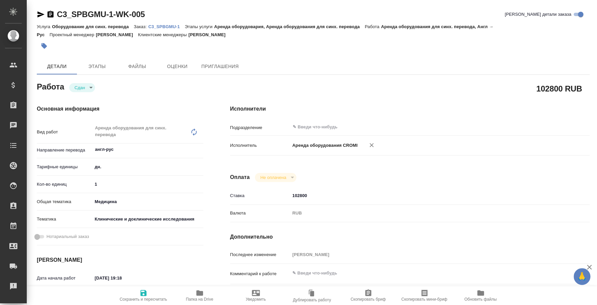
type textarea "x"
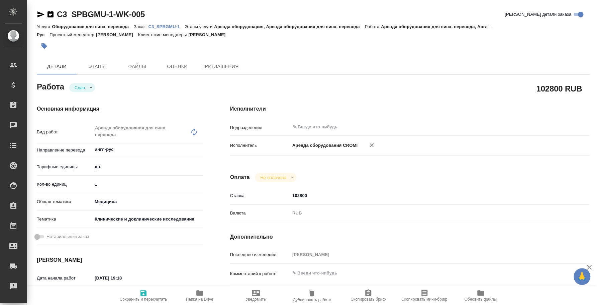
type textarea "x"
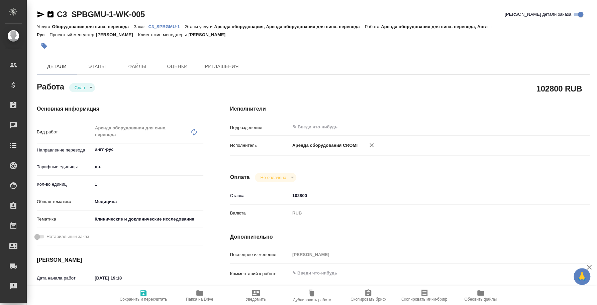
type textarea "x"
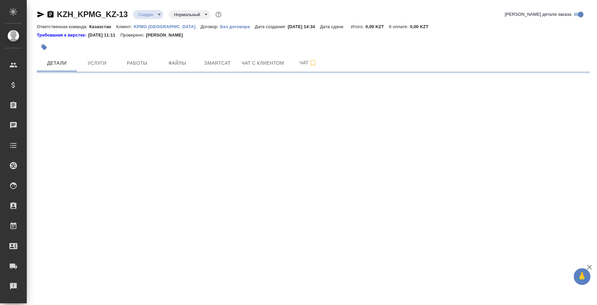
select select "RU"
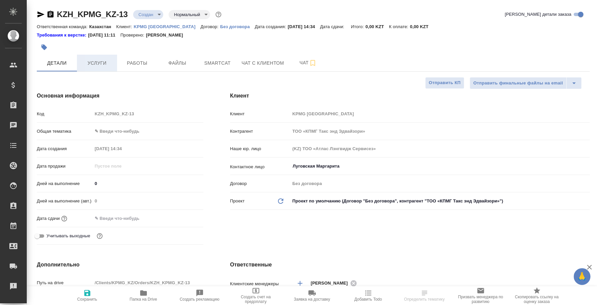
type textarea "x"
click at [102, 62] on span "Услуги" at bounding box center [97, 63] width 32 height 8
type textarea "x"
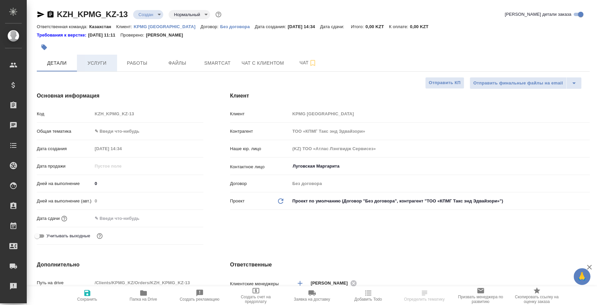
type textarea "x"
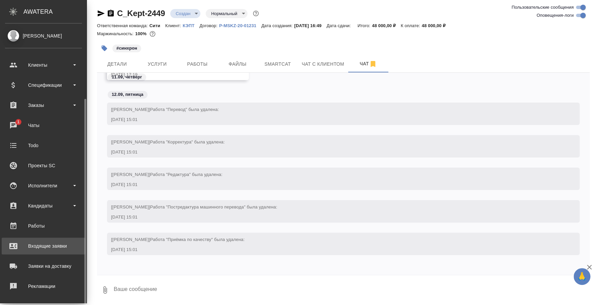
scroll to position [61, 0]
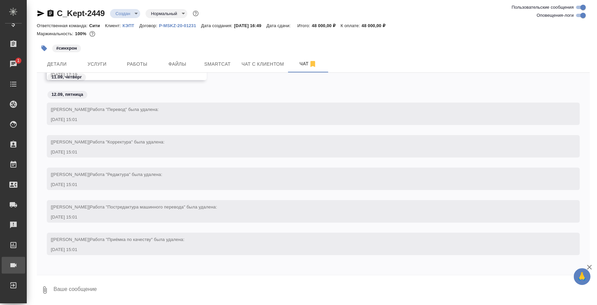
click at [13, 264] on div "Конференции" at bounding box center [5, 265] width 17 height 10
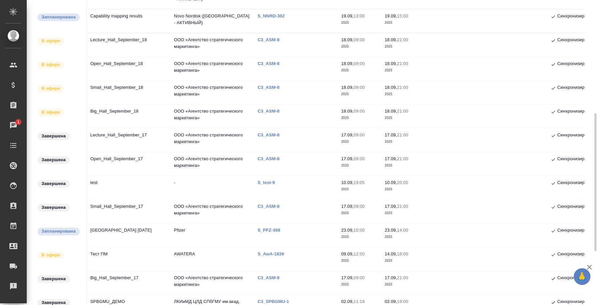
scroll to position [292, 0]
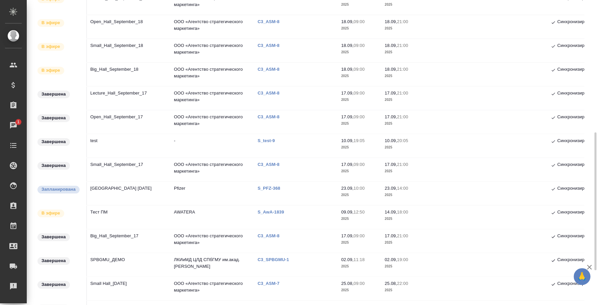
click at [105, 208] on td "Тест ПМ" at bounding box center [129, 216] width 84 height 23
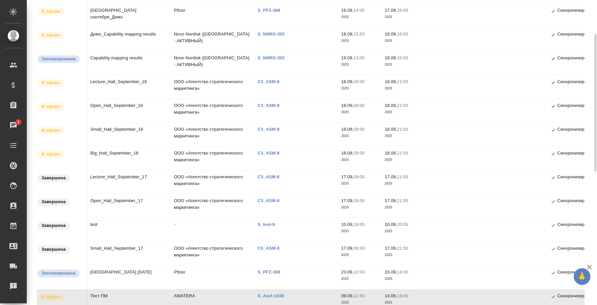
scroll to position [83, 0]
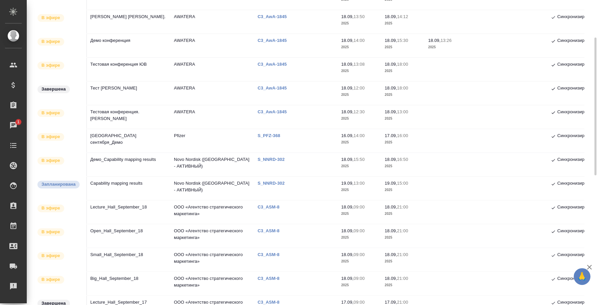
click at [132, 184] on td "Capability mapping results" at bounding box center [129, 187] width 84 height 23
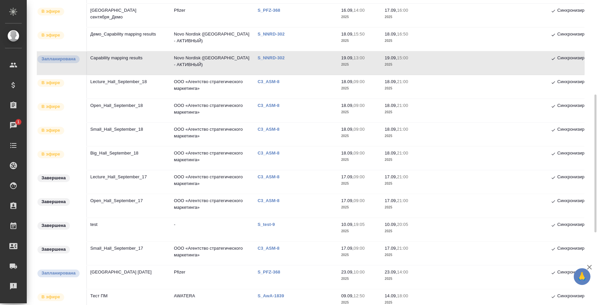
scroll to position [250, 0]
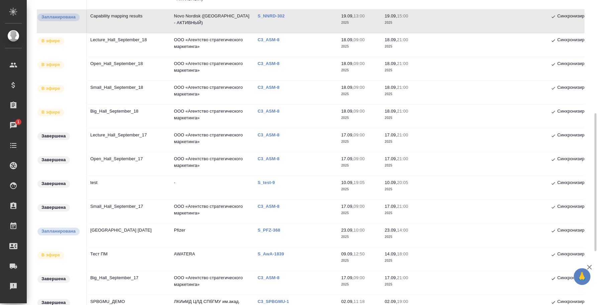
click at [113, 252] on td "Тест ПМ" at bounding box center [129, 258] width 84 height 23
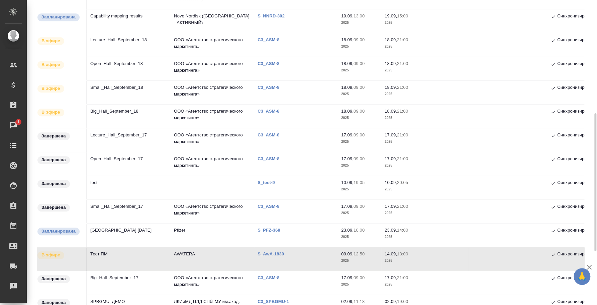
click at [113, 252] on td "Тест ПМ" at bounding box center [129, 258] width 84 height 23
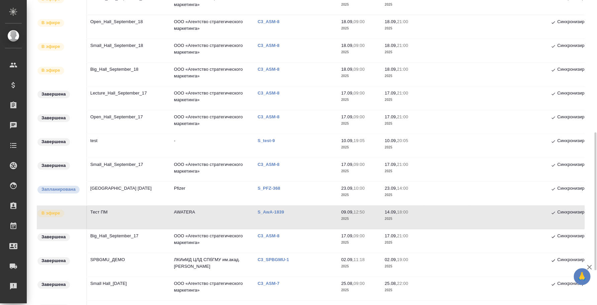
scroll to position [167, 0]
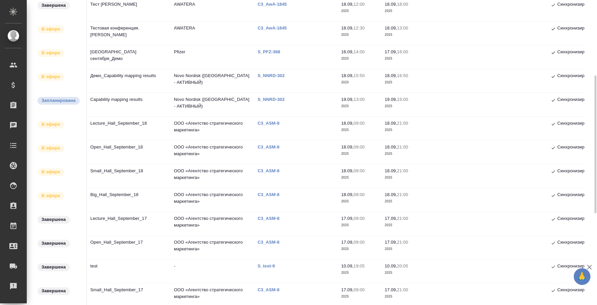
click at [120, 100] on td "Capability mapping results" at bounding box center [129, 104] width 84 height 23
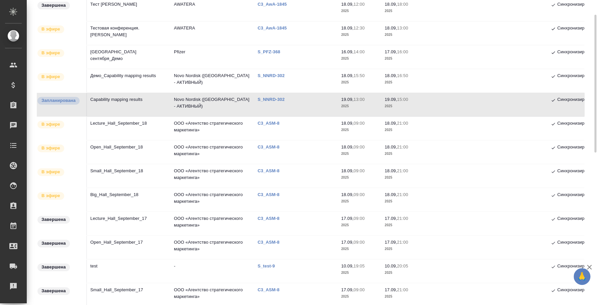
scroll to position [0, 0]
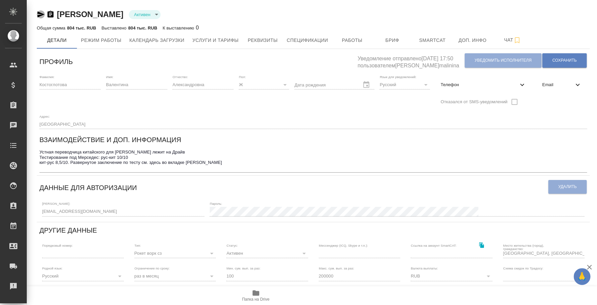
click at [38, 16] on icon "button" at bounding box center [40, 14] width 7 height 6
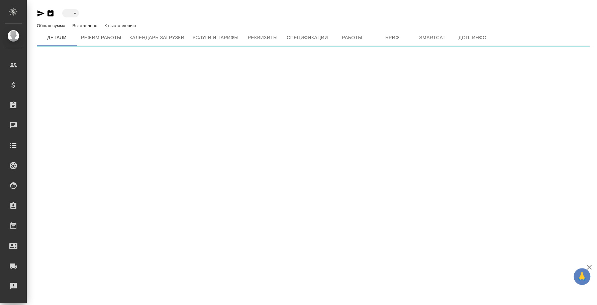
type input "active"
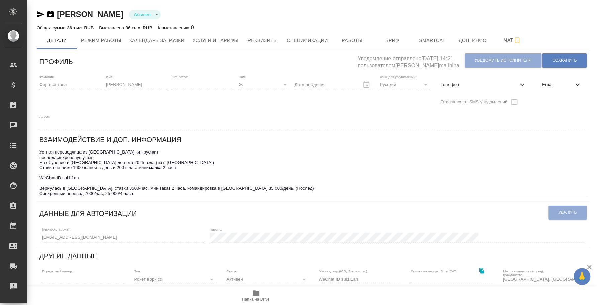
click at [43, 13] on icon "button" at bounding box center [41, 14] width 8 height 8
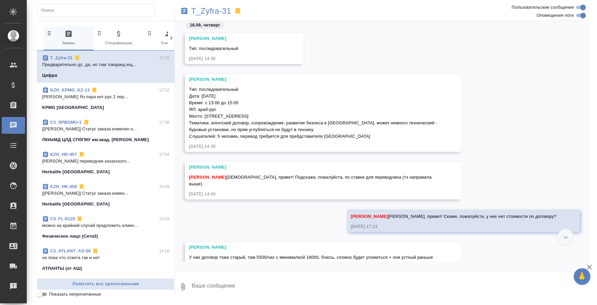
scroll to position [17, 0]
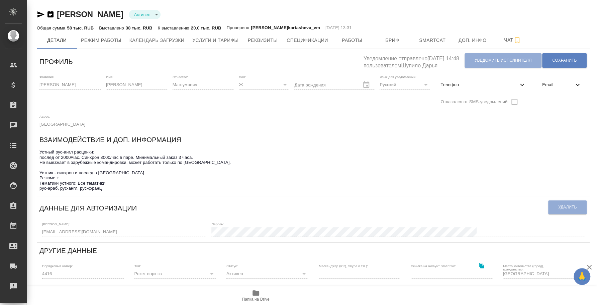
click at [262, 289] on span "Папка на Drive" at bounding box center [256, 295] width 48 height 13
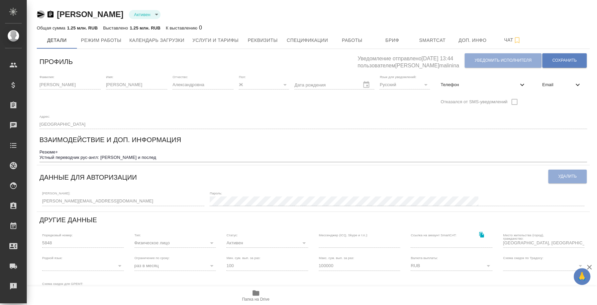
click at [40, 11] on icon "button" at bounding box center [41, 14] width 8 height 8
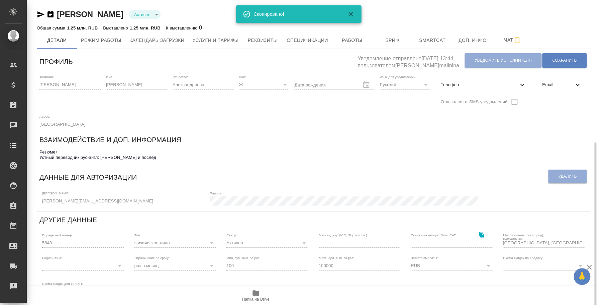
scroll to position [125, 0]
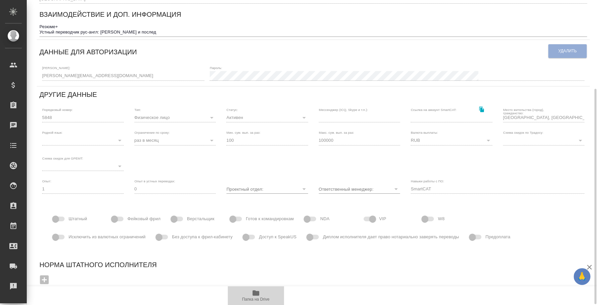
click at [257, 290] on icon "button" at bounding box center [256, 293] width 8 height 8
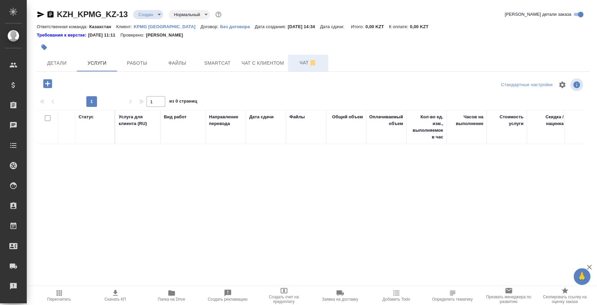
click at [297, 64] on span "Чат" at bounding box center [308, 63] width 32 height 8
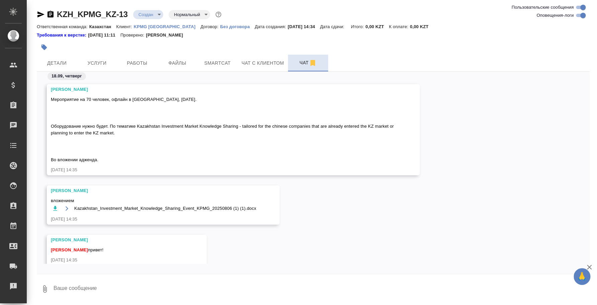
scroll to position [44, 0]
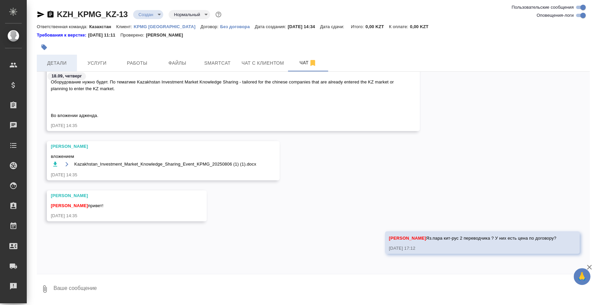
click at [68, 62] on span "Детали" at bounding box center [57, 63] width 32 height 8
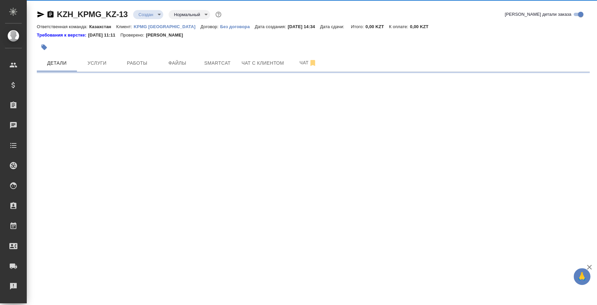
select select "RU"
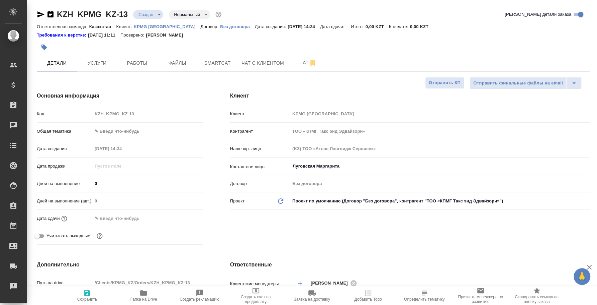
type textarea "x"
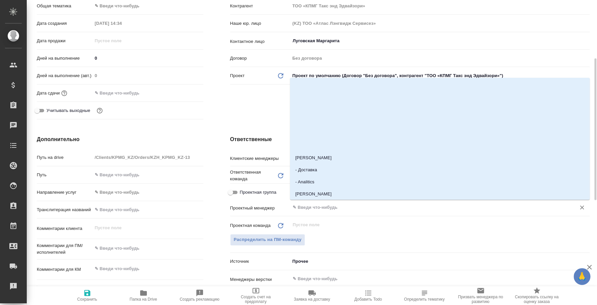
click at [327, 203] on input "text" at bounding box center [428, 207] width 273 height 8
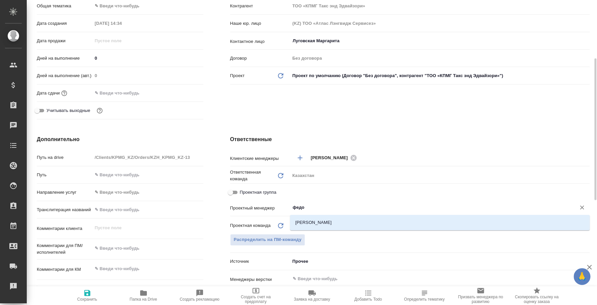
type input "федот"
click at [358, 222] on li "[PERSON_NAME]" at bounding box center [440, 222] width 300 height 12
type textarea "x"
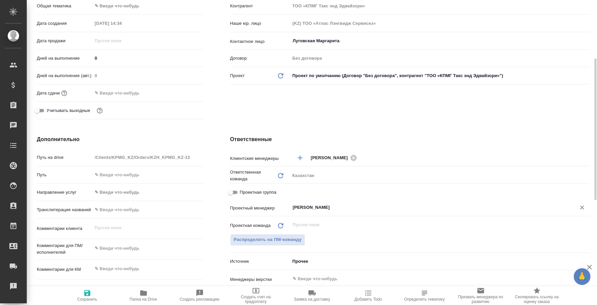
type input "[PERSON_NAME]"
click at [86, 296] on icon "button" at bounding box center [87, 293] width 8 height 8
type textarea "x"
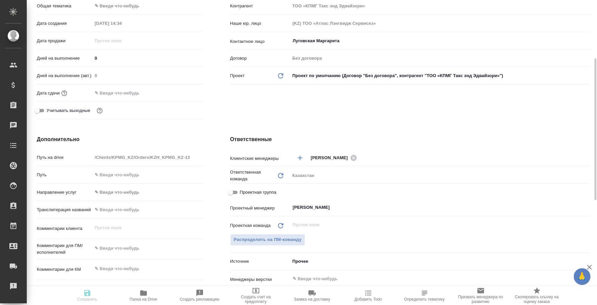
type textarea "x"
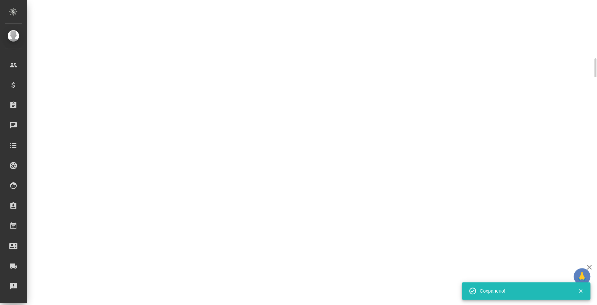
select select "RU"
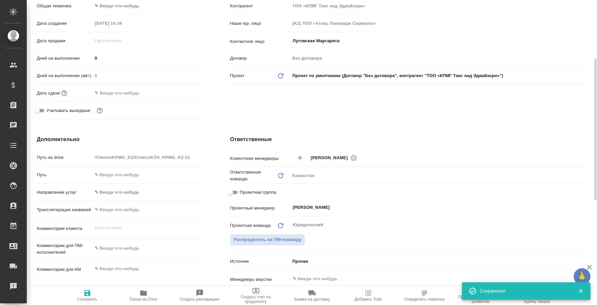
type textarea "x"
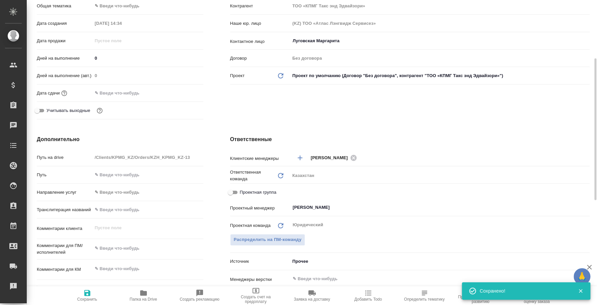
type textarea "x"
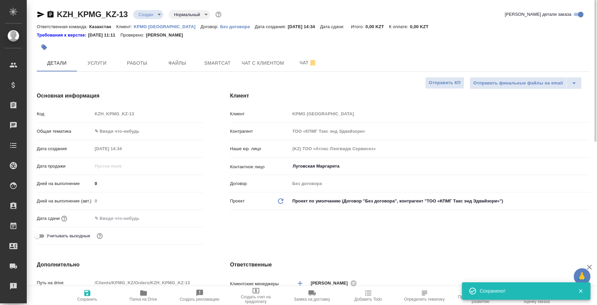
type textarea "x"
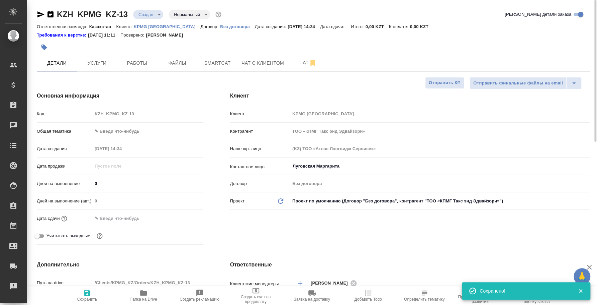
type textarea "x"
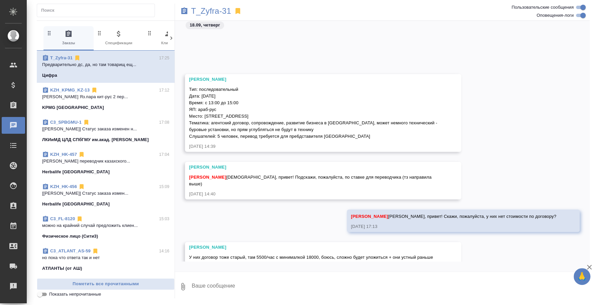
scroll to position [101, 0]
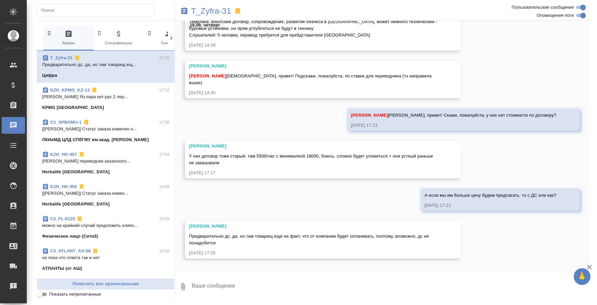
click at [312, 280] on textarea at bounding box center [390, 286] width 399 height 23
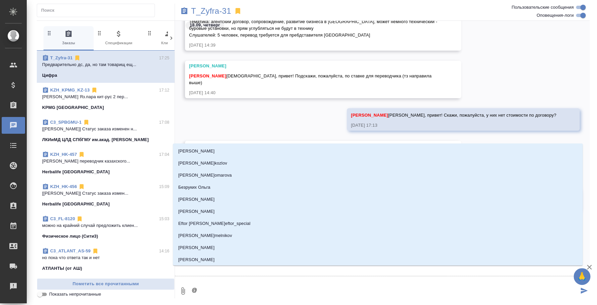
click at [312, 280] on textarea "@" at bounding box center [385, 290] width 388 height 23
type textarea "@ie"
type input "ie"
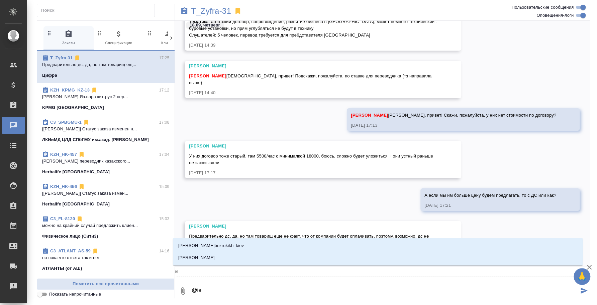
type textarea "@i"
type input "i"
type textarea "@"
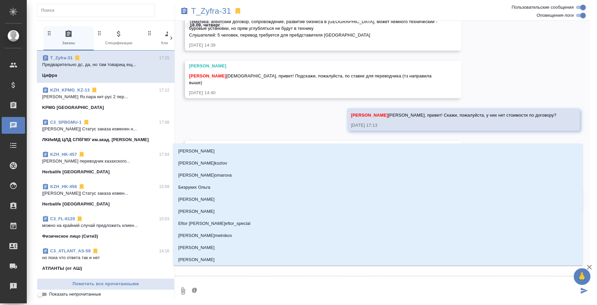
click at [312, 295] on textarea "@" at bounding box center [385, 290] width 388 height 23
type textarea "@ш"
type input "ш"
type textarea "@шу"
type input "шу"
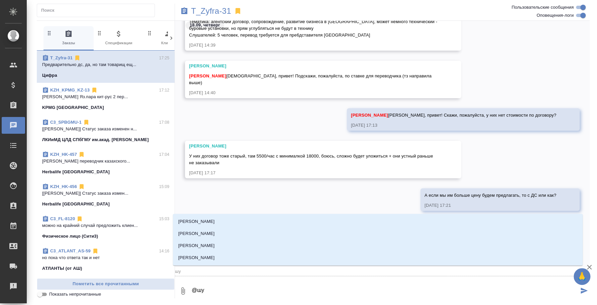
type textarea "@шул"
type input "шул"
type textarea "@[PERSON_NAME]"
type input "шуль"
type textarea "@шульн"
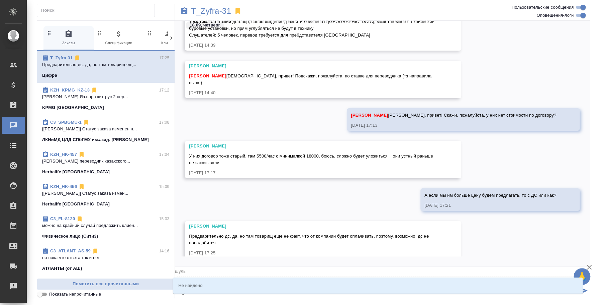
type input "шульн"
type textarea "@[PERSON_NAME]"
type input "шуль"
type textarea "@шульг"
type input "шульг"
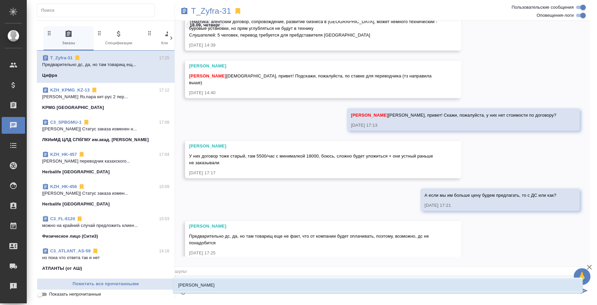
click at [323, 288] on li "[PERSON_NAME]" at bounding box center [378, 285] width 410 height 12
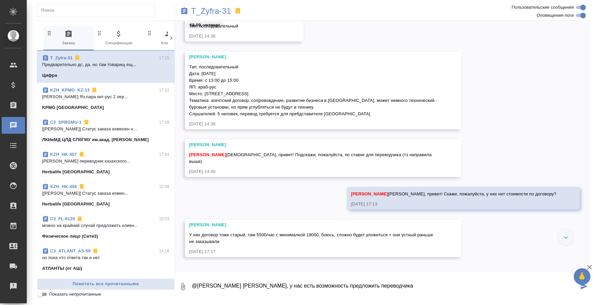
scroll to position [0, 0]
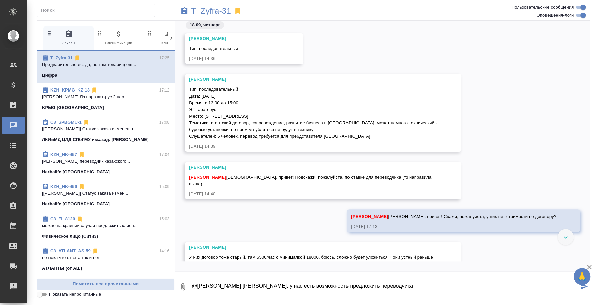
click at [332, 209] on div "[PERSON_NAME] [PERSON_NAME], привет! Скажи, пожалуйста, у них нет стоимости по …" at bounding box center [382, 225] width 415 height 32
drag, startPoint x: 189, startPoint y: 88, endPoint x: 390, endPoint y: 138, distance: 207.3
click at [390, 138] on div "Тип: последовательный Дата: [DATE] Время: с 13:00 до 15:00 ЯП: араб-рус Место: …" at bounding box center [313, 111] width 249 height 55
copy span "Тип: последовательный Дата: [DATE] Время: с 13:00 до 15:00 ЯП: араб-рус Место: …"
click at [397, 287] on textarea "@[PERSON_NAME] [PERSON_NAME], у нас есть возможность предложить переводчика" at bounding box center [385, 286] width 388 height 23
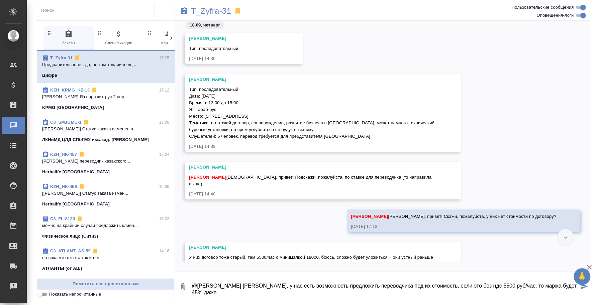
type textarea "@[PERSON_NAME] [PERSON_NAME], у нас есть возможность предложить переводчика под…"
click at [404, 60] on div "[PERSON_NAME]: последовательный [DATE] 14:36" at bounding box center [382, 53] width 415 height 41
click at [337, 56] on div "[PERSON_NAME]: последовательный [DATE] 14:36" at bounding box center [382, 53] width 415 height 41
click at [185, 285] on icon "button" at bounding box center [183, 286] width 8 height 8
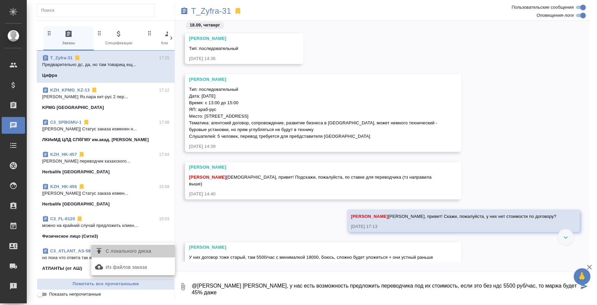
click at [158, 246] on span "С локального диска" at bounding box center [133, 250] width 78 height 9
click at [0, 0] on input "С локального диска" at bounding box center [0, 0] width 0 height 0
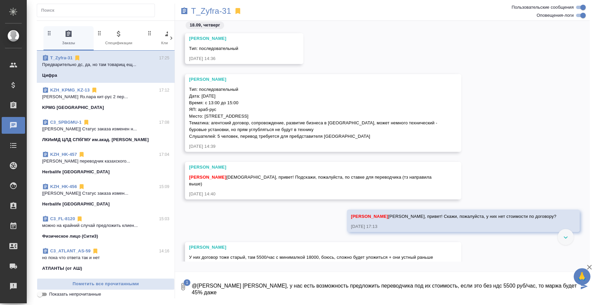
click at [582, 287] on icon "submit" at bounding box center [584, 286] width 7 height 6
click at [453, 289] on textarea "@[PERSON_NAME] [PERSON_NAME], у нас есть возможность предложить переводчика под…" at bounding box center [390, 286] width 399 height 23
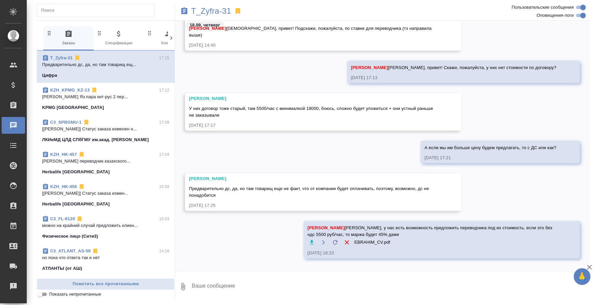
type textarea "Y"
click at [367, 185] on button "Ответить на сообщение" at bounding box center [342, 189] width 73 height 13
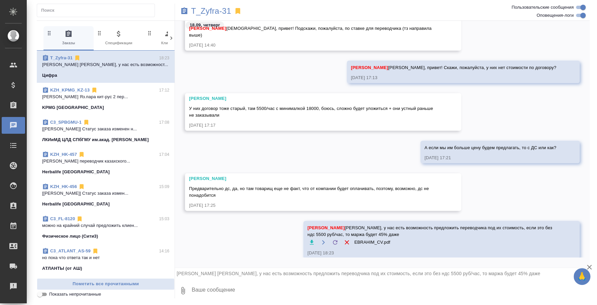
scroll to position [153, 0]
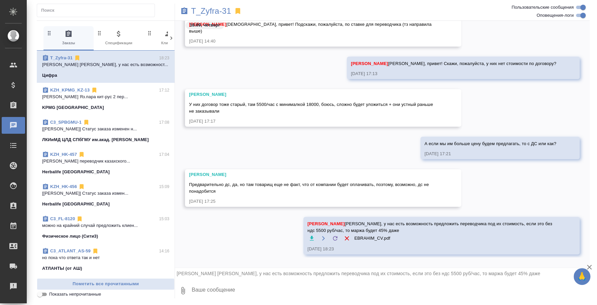
click at [370, 220] on span "Шульгина Анна Аня, у нас есть возможность предложить переводчика под их стоимос…" at bounding box center [432, 226] width 249 height 13
click at [371, 221] on span "Шульгина Анна Аня, у нас есть возможность предложить переводчика под их стоимос…" at bounding box center [432, 226] width 249 height 13
click at [304, 286] on div at bounding box center [298, 152] width 597 height 305
click at [287, 288] on textarea at bounding box center [390, 290] width 399 height 23
type textarea "Y"
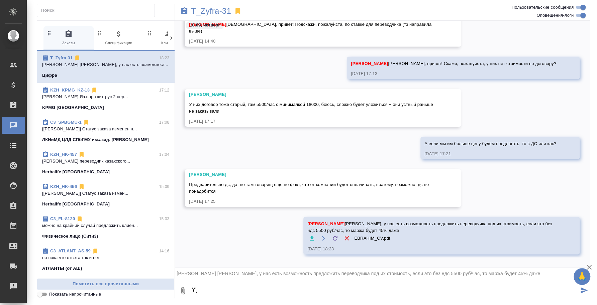
type textarea "Y"
type textarea "Но тк он носитель арабского, у него русский не такой прекрасный, как хотелось бы"
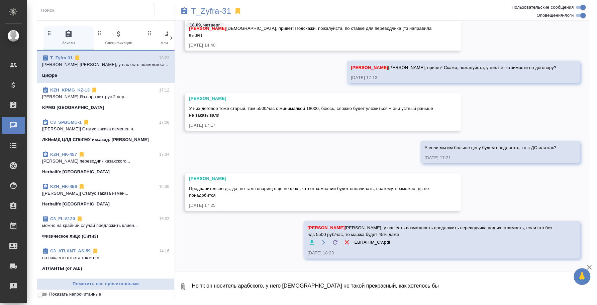
scroll to position [205, 0]
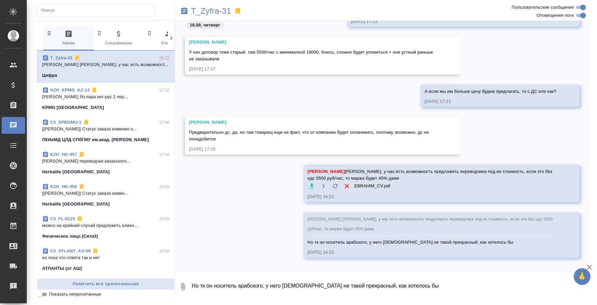
click at [185, 286] on icon "button" at bounding box center [183, 286] width 8 height 8
click at [154, 254] on span "С локального диска" at bounding box center [133, 250] width 78 height 9
click at [0, 0] on input "С локального диска" at bounding box center [0, 0] width 0 height 0
click at [246, 281] on textarea "Но тк он носитель арабского, у него русский не такой прекрасный, как хотелось бы" at bounding box center [385, 286] width 388 height 23
click at [329, 286] on textarea "И есть возможность предложить вот этого переводчика, но ставка у него уже выше" at bounding box center [385, 286] width 388 height 23
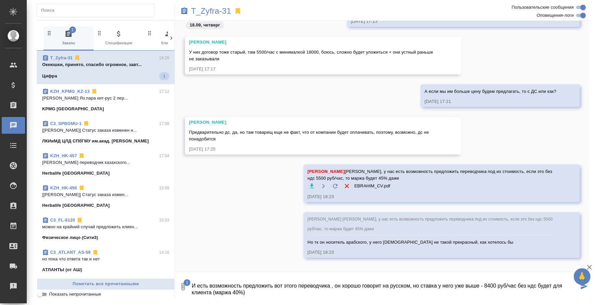
type textarea "И есть возможность предложить вот этого переводчика , он хорошо говорит на русс…"
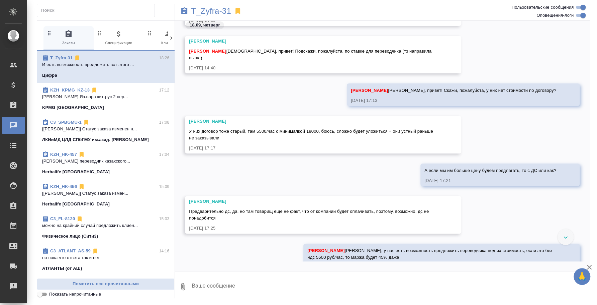
scroll to position [293, 0]
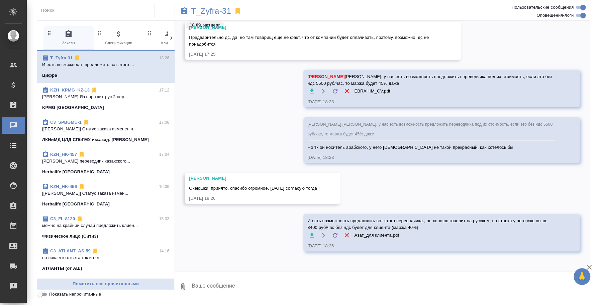
click at [248, 287] on textarea at bounding box center [390, 286] width 399 height 23
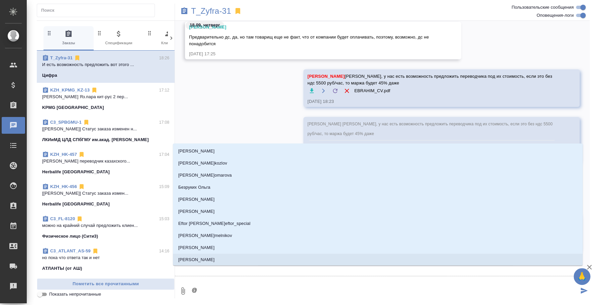
type textarea "@i"
type input "i"
type textarea "@ie"
type input "ie"
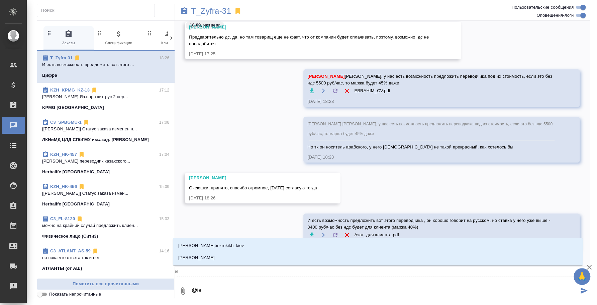
type textarea "@iek"
type input "iek"
type textarea "@iekm"
type input "iekm"
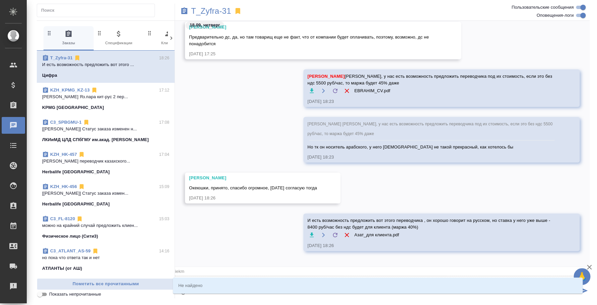
type textarea "@iek"
type input "iek"
type textarea "@ie"
type input "ie"
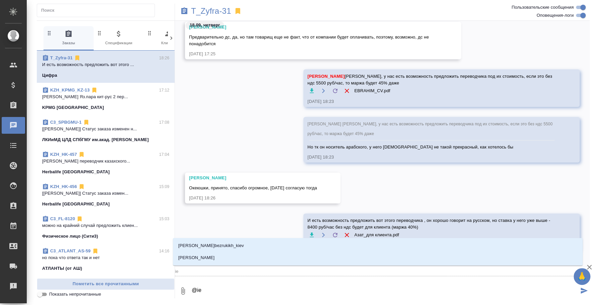
type textarea "@i"
type input "i"
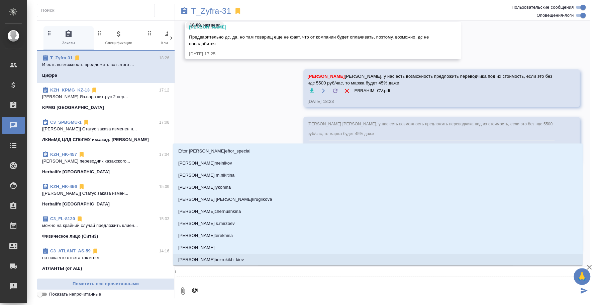
type textarea "@"
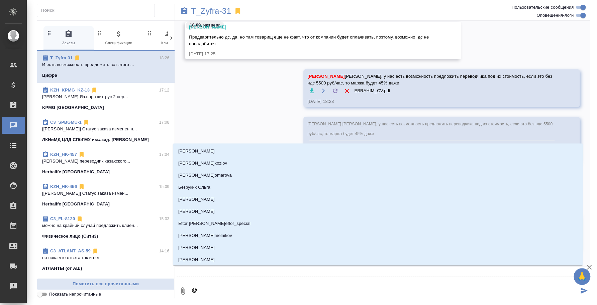
type textarea "@i"
type input "i"
type textarea "@ie"
type input "ie"
type textarea "@iek"
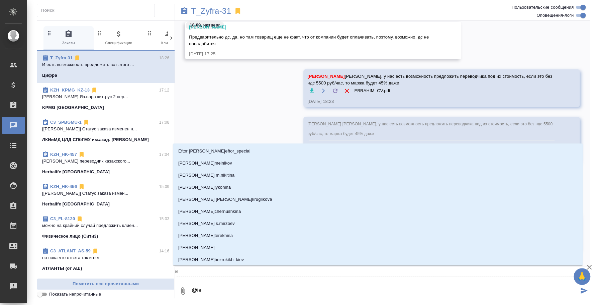
type input "iek"
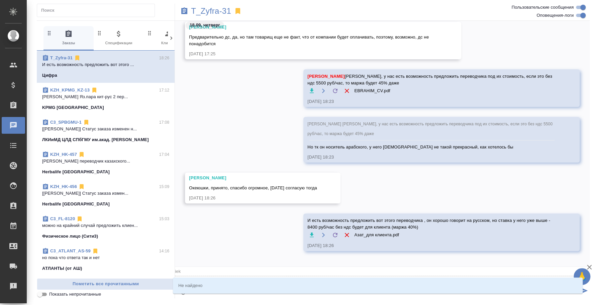
type textarea "@iekm"
type input "iekm"
type textarea "@iek"
type input "iek"
type textarea "@ie"
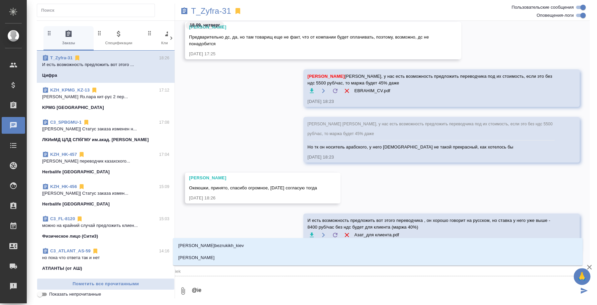
type input "ie"
type textarea "@i"
type input "i"
type textarea "@"
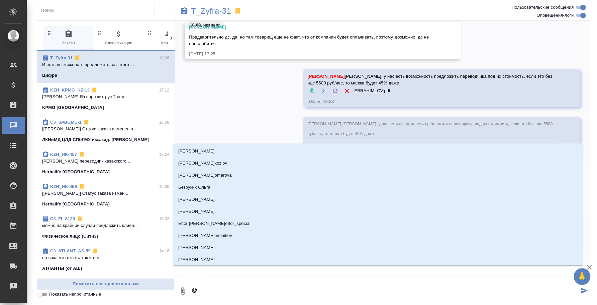
type textarea "@ш"
type input "ш"
type textarea "@шу"
type input "шу"
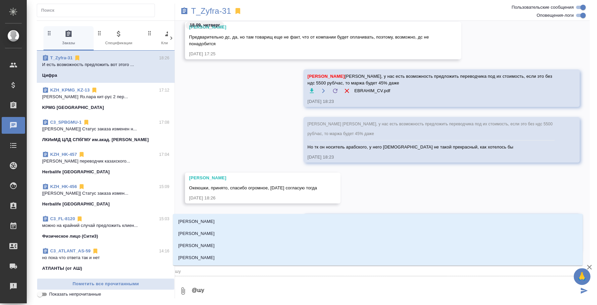
type textarea "@шул"
type input "шул"
type textarea "@шуль"
type input "шуль"
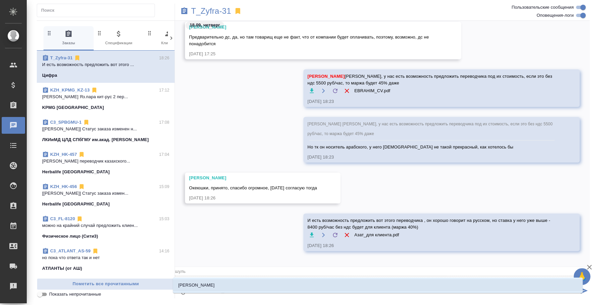
click at [524, 286] on li "Шульгина Анна" at bounding box center [378, 285] width 410 height 12
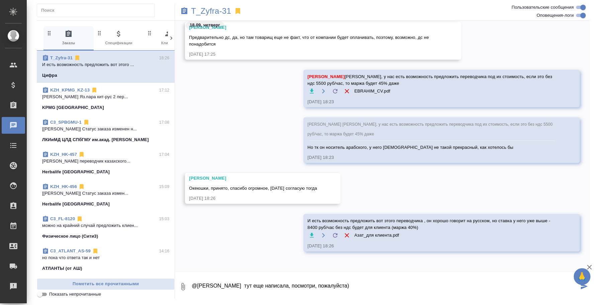
type textarea "@Шульгина Анна тут еще написала, посмотри, пожалуйста)"
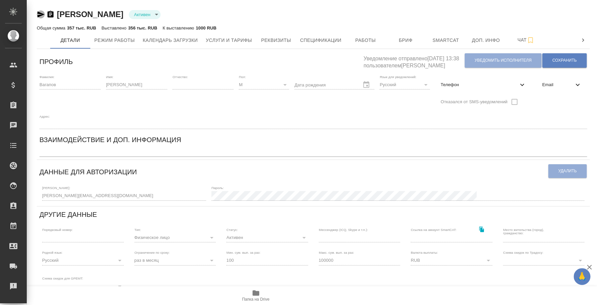
click at [43, 11] on icon "button" at bounding box center [41, 14] width 8 height 8
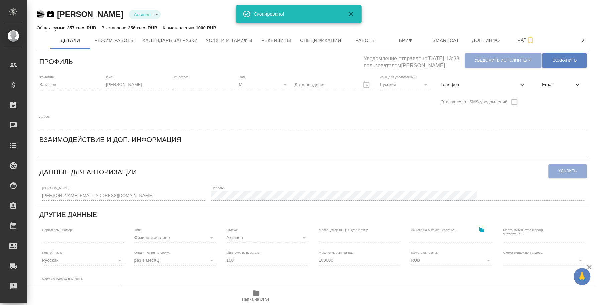
click at [43, 11] on icon "button" at bounding box center [41, 14] width 8 height 8
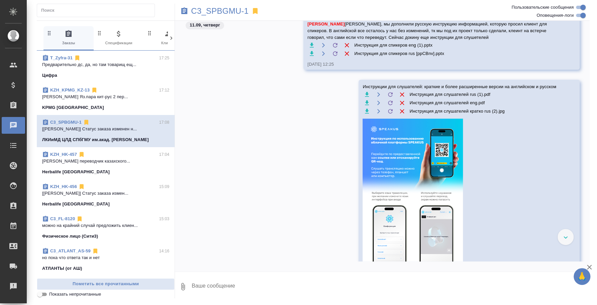
scroll to position [2177, 0]
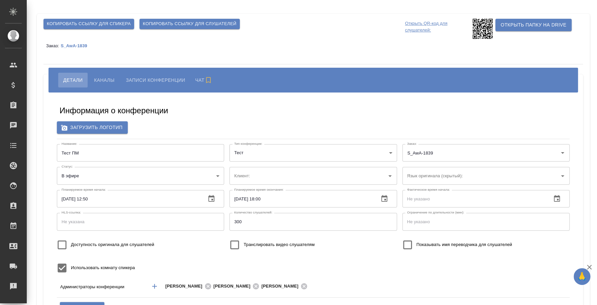
type input "AWATERA"
type input "[EMAIL_ADDRESS][DOMAIN_NAME]"
click at [467, 110] on div "Информация о конференции" at bounding box center [314, 111] width 508 height 13
click at [196, 25] on span "Копировать ссылку для слушателей" at bounding box center [190, 24] width 94 height 8
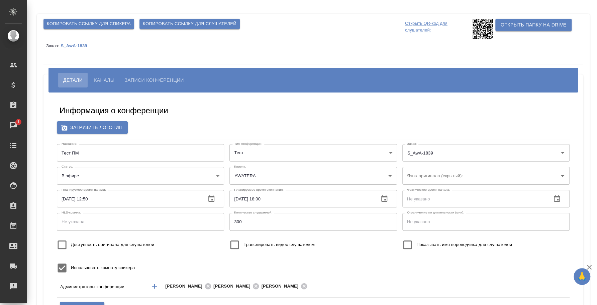
click at [105, 78] on span "Каналы" at bounding box center [104, 80] width 20 height 8
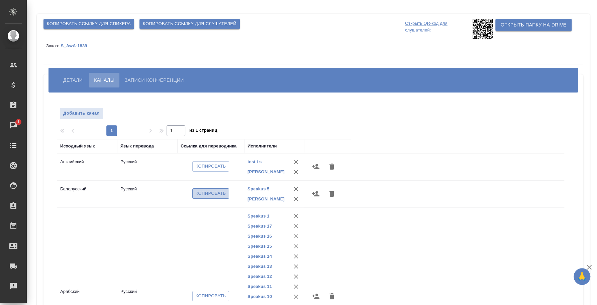
click at [222, 194] on span "Копировать" at bounding box center [211, 193] width 30 height 8
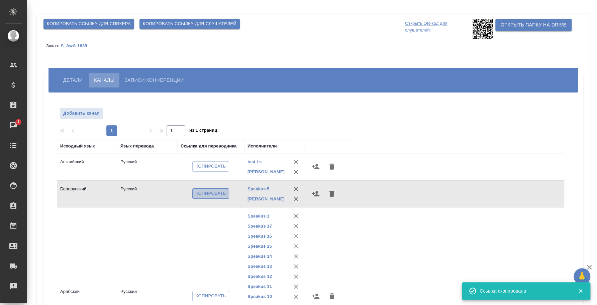
click at [222, 194] on span "Копировать" at bounding box center [211, 193] width 30 height 8
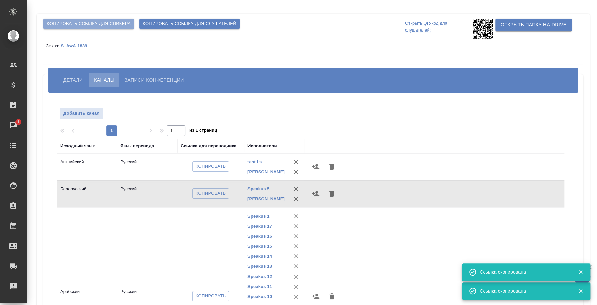
click at [94, 25] on span "Копировать ссылку для спикера" at bounding box center [89, 24] width 84 height 8
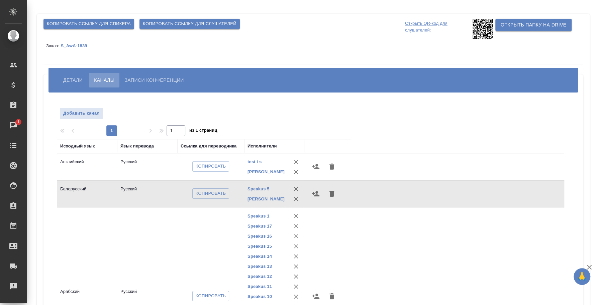
click at [71, 84] on span "Детали" at bounding box center [72, 80] width 19 height 8
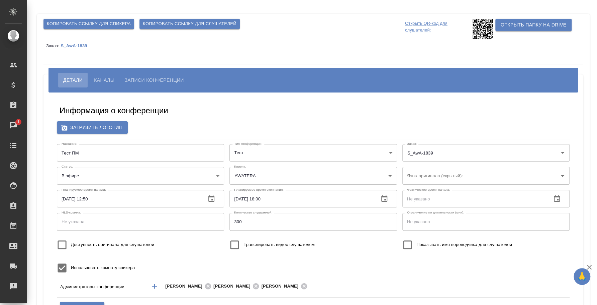
scroll to position [127, 0]
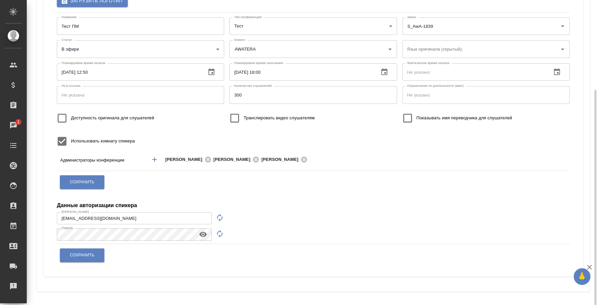
click at [221, 218] on icon "button" at bounding box center [220, 217] width 8 height 8
type input "speaker_QTzodKH3"
drag, startPoint x: 174, startPoint y: 221, endPoint x: 52, endPoint y: 207, distance: 122.9
click at [52, 207] on div "Информация о конференции Загрузить логотип Название: Тест ПМ Название: Тип конф…" at bounding box center [313, 121] width 527 height 300
click at [205, 229] on button "button" at bounding box center [203, 234] width 16 height 10
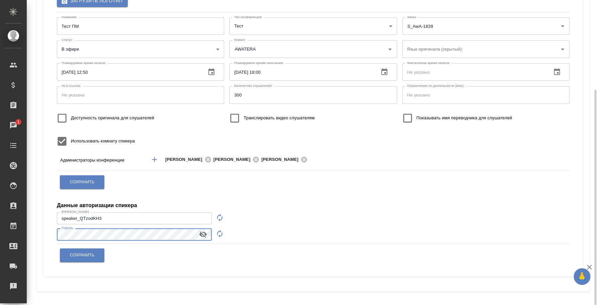
click at [47, 223] on div "Информация о конференции Загрузить логотип Название: Тест ПМ Название: Тип конф…" at bounding box center [314, 121] width 540 height 310
click at [86, 252] on span "Сохранить" at bounding box center [82, 255] width 24 height 6
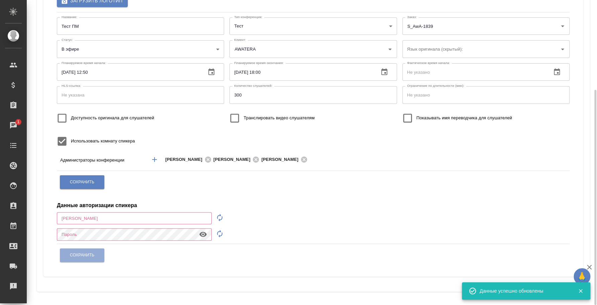
type input "[EMAIL_ADDRESS][DOMAIN_NAME]"
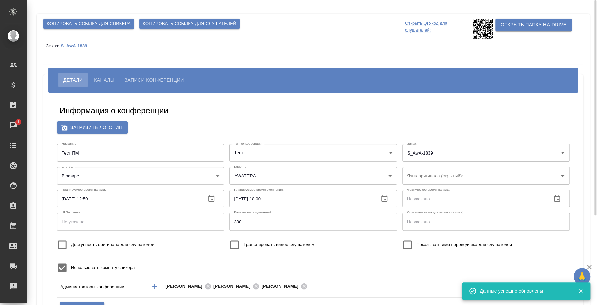
click at [416, 25] on p "Открыть QR-код для слушателей:" at bounding box center [438, 29] width 66 height 20
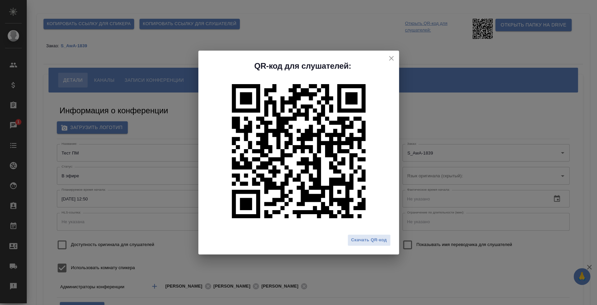
drag, startPoint x: 271, startPoint y: 30, endPoint x: 255, endPoint y: 32, distance: 16.2
click at [269, 31] on div "QR-код для слушателей: Скачать QR-код" at bounding box center [298, 152] width 597 height 305
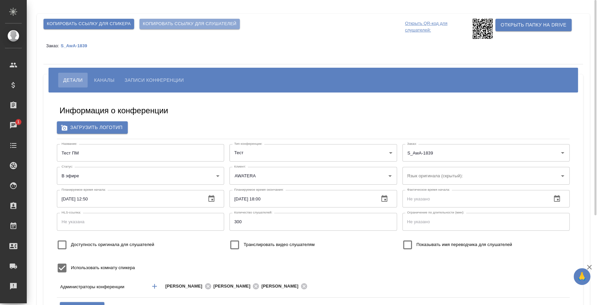
click at [223, 22] on span "Копировать ссылку для слушателей" at bounding box center [190, 24] width 94 height 8
copy h2 "к"
click at [109, 79] on span "Каналы" at bounding box center [104, 80] width 20 height 8
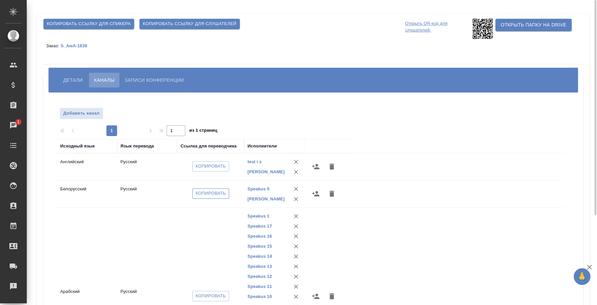
click at [220, 197] on span "Копировать" at bounding box center [211, 193] width 30 height 8
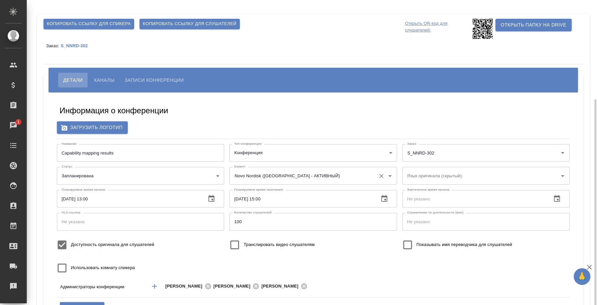
scroll to position [54, 0]
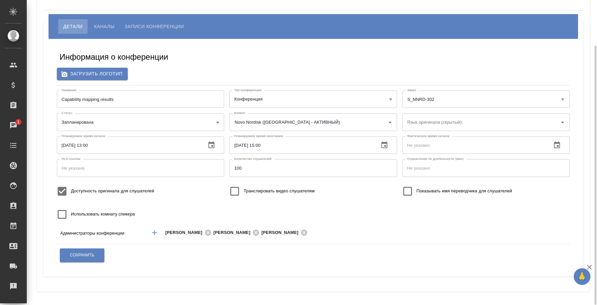
click at [235, 191] on input "Транслировать видео слушателям" at bounding box center [235, 191] width 18 height 18
checkbox input "true"
click at [64, 215] on input "Использовать комнату спикера" at bounding box center [62, 214] width 18 height 18
checkbox input "true"
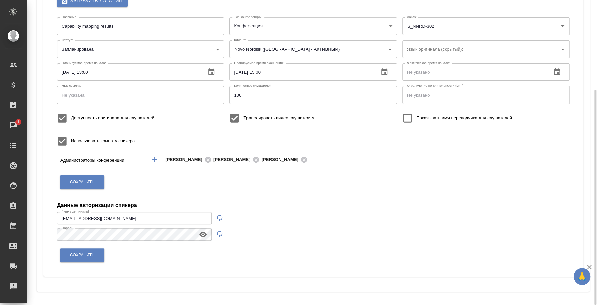
click at [221, 218] on icon "button" at bounding box center [220, 217] width 8 height 8
type input "speaker_wUf5RJVC"
click at [221, 233] on icon "button" at bounding box center [220, 233] width 8 height 8
drag, startPoint x: 103, startPoint y: 219, endPoint x: 42, endPoint y: 215, distance: 61.0
click at [42, 215] on div "Копировать ссылку для спикера Копировать ссылку для слушателей Открыть QR-код д…" at bounding box center [313, 89] width 553 height 404
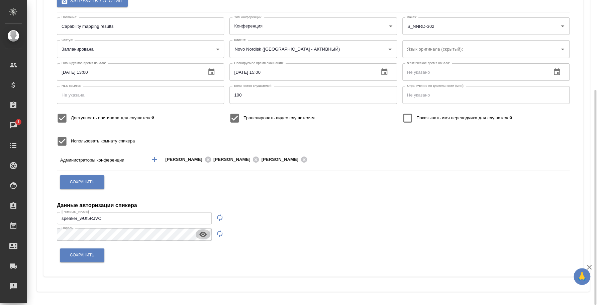
click at [206, 233] on icon "button" at bounding box center [202, 234] width 7 height 5
click at [36, 234] on div "Копировать ссылку для спикера Копировать ссылку для слушателей Открыть QR-код д…" at bounding box center [313, 88] width 561 height 431
click at [156, 250] on div "Сохранить" at bounding box center [314, 254] width 508 height 17
click at [44, 223] on div "Информация о конференции Загрузить логотип Название: Capability mapping results…" at bounding box center [314, 121] width 540 height 310
click at [97, 252] on button "Сохранить" at bounding box center [82, 255] width 45 height 14
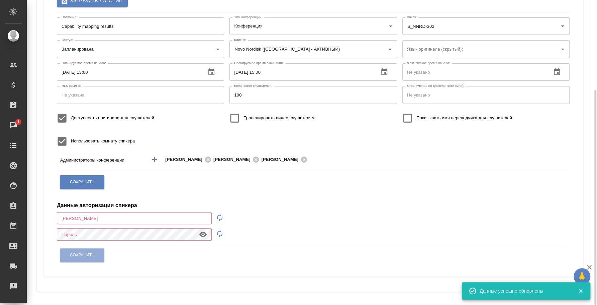
type input "[EMAIL_ADDRESS][DOMAIN_NAME]"
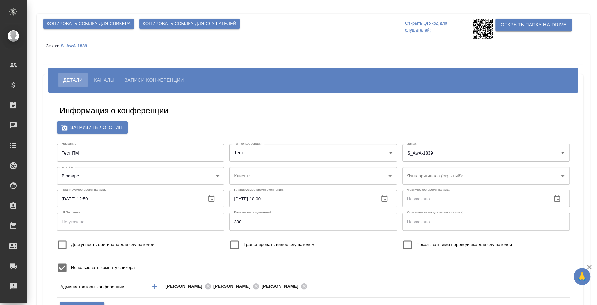
type input "AWATERA"
type input "[EMAIL_ADDRESS][DOMAIN_NAME]"
click at [107, 79] on span "Каналы" at bounding box center [104, 80] width 20 height 8
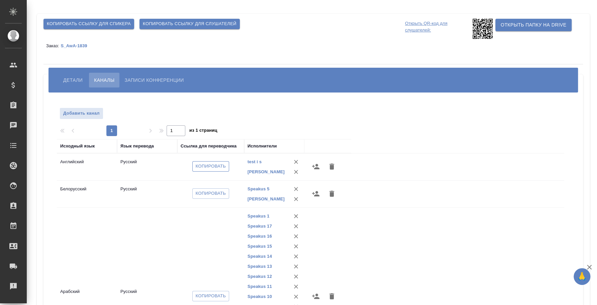
click at [212, 170] on span "Копировать" at bounding box center [211, 166] width 30 height 8
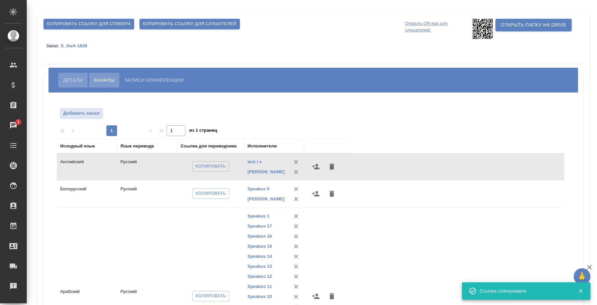
click at [74, 76] on span "Детали" at bounding box center [72, 80] width 19 height 8
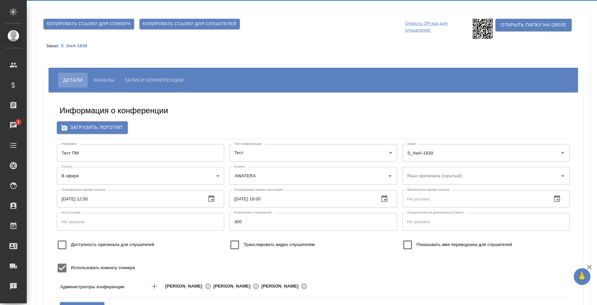
type input "[EMAIL_ADDRESS][DOMAIN_NAME]"
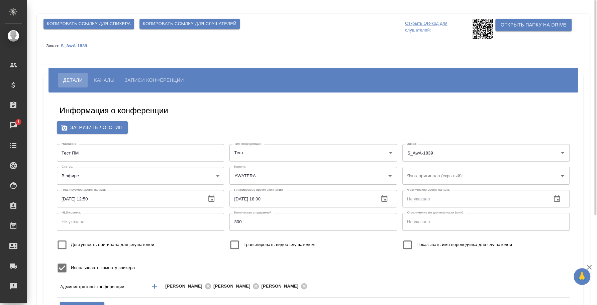
click at [150, 77] on span "Записи конференции" at bounding box center [154, 80] width 59 height 8
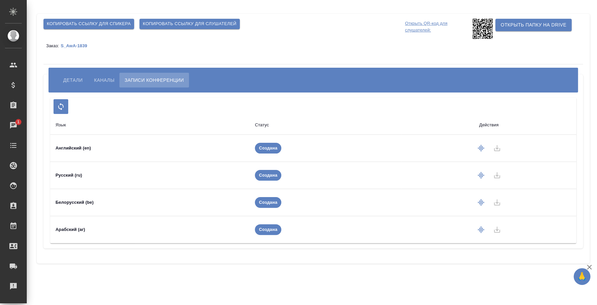
click at [95, 75] on button "Каналы" at bounding box center [104, 80] width 30 height 15
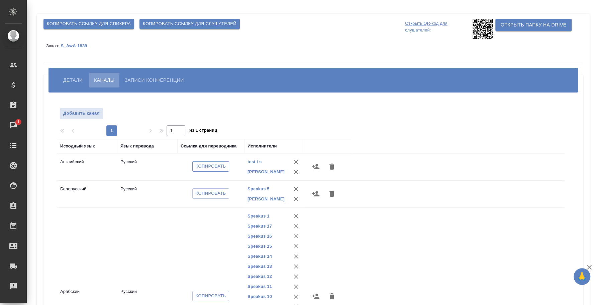
click at [220, 167] on span "Копировать" at bounding box center [211, 166] width 30 height 8
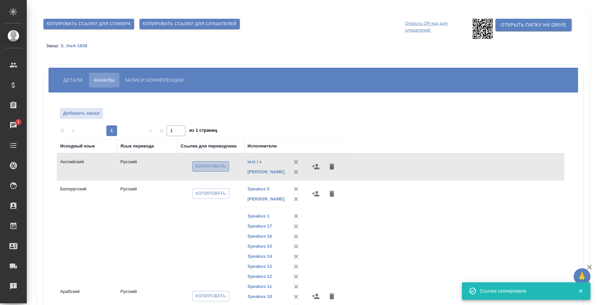
click at [220, 167] on span "Копировать" at bounding box center [211, 166] width 30 height 8
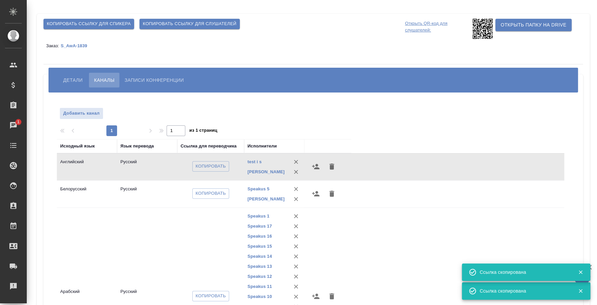
click at [474, 26] on icon at bounding box center [483, 29] width 20 height 20
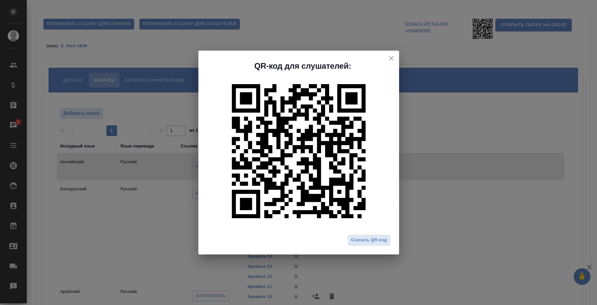
click at [389, 57] on icon "close" at bounding box center [391, 58] width 5 height 5
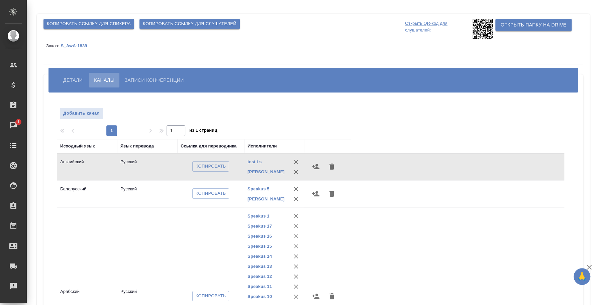
click at [71, 78] on span "Детали" at bounding box center [72, 80] width 19 height 8
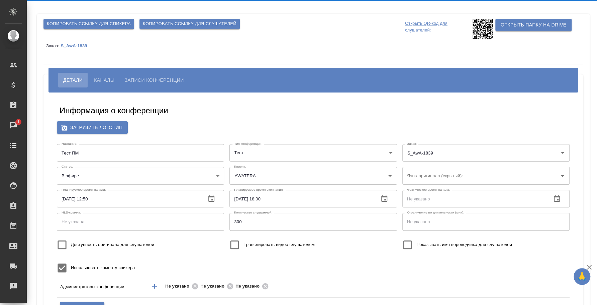
type input "[EMAIL_ADDRESS][DOMAIN_NAME]"
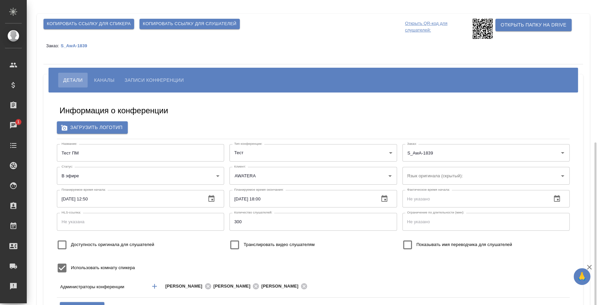
scroll to position [83, 0]
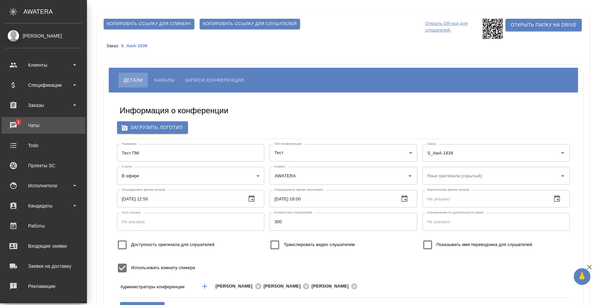
type input "[EMAIL_ADDRESS][DOMAIN_NAME]"
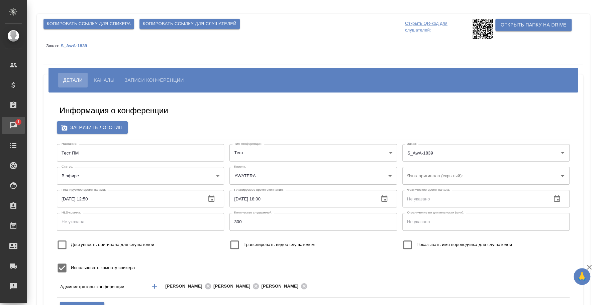
click at [13, 128] on div "Чаты" at bounding box center [5, 125] width 17 height 10
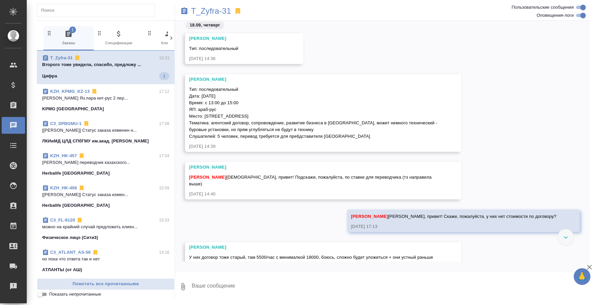
scroll to position [323, 0]
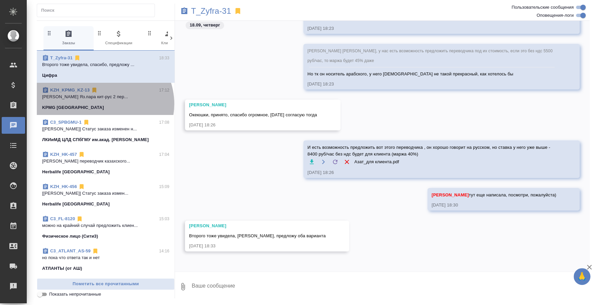
click at [104, 104] on div "KPMG [GEOGRAPHIC_DATA]" at bounding box center [105, 107] width 127 height 7
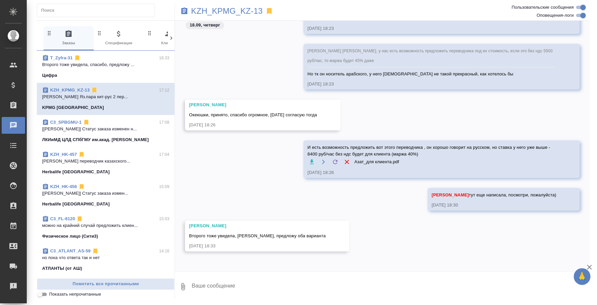
scroll to position [0, 0]
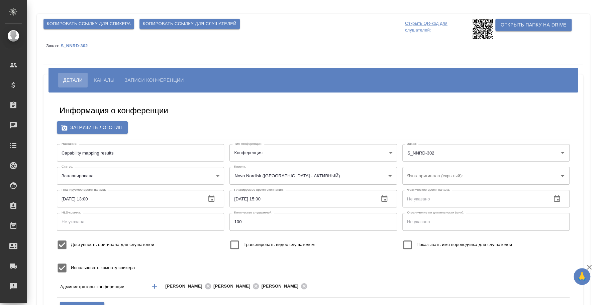
type input "i.fedotova@awatera.com"
click at [101, 24] on span "Копировать ссылку для спикера" at bounding box center [89, 24] width 84 height 8
click at [123, 27] on span "Копировать ссылку для спикера" at bounding box center [89, 24] width 84 height 8
click at [126, 21] on span "Копировать ссылку для спикера" at bounding box center [89, 24] width 84 height 8
click at [173, 24] on span "Копировать ссылку для слушателей" at bounding box center [190, 24] width 94 height 8
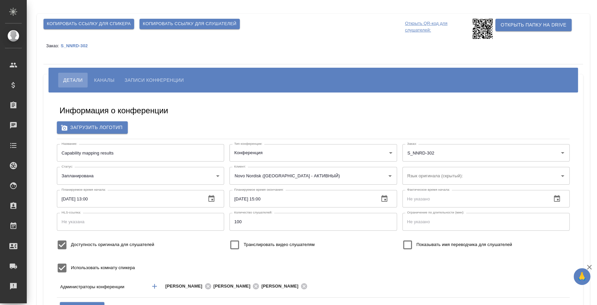
click at [478, 36] on icon at bounding box center [483, 29] width 20 height 20
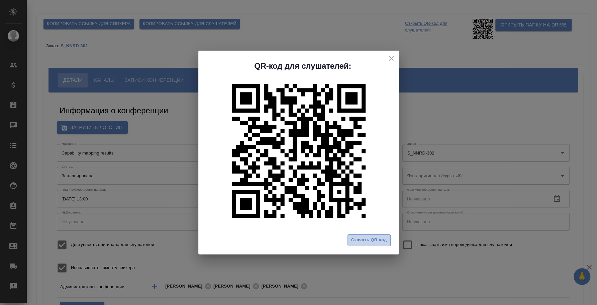
click at [373, 240] on span "Скачать QR-код" at bounding box center [369, 240] width 36 height 8
click at [395, 56] on icon "close" at bounding box center [392, 58] width 8 height 8
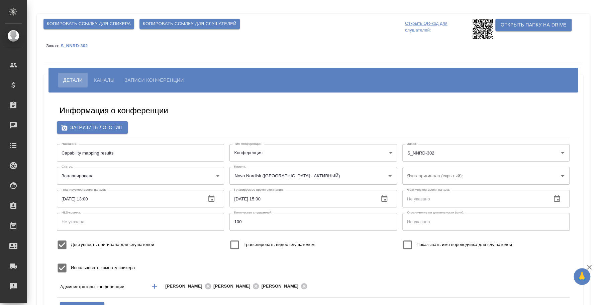
click at [105, 82] on span "Каналы" at bounding box center [104, 80] width 20 height 8
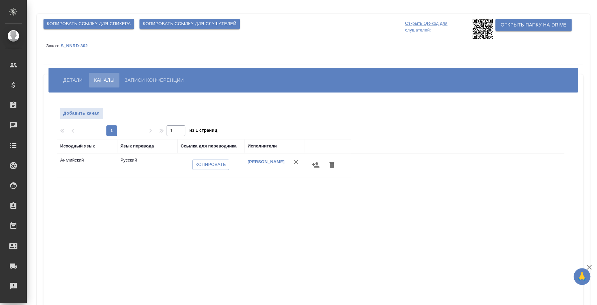
click at [147, 77] on span "Записи конференции" at bounding box center [154, 80] width 59 height 8
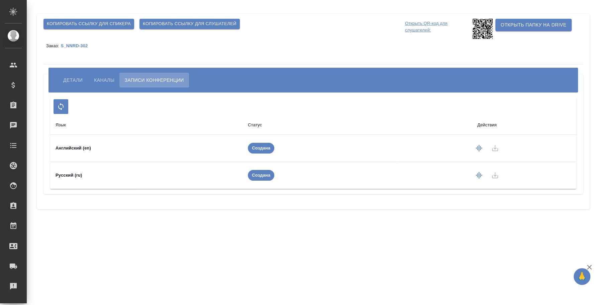
click at [75, 77] on span "Детали" at bounding box center [72, 80] width 19 height 8
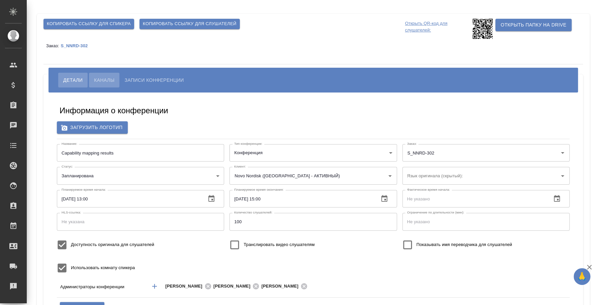
click at [102, 83] on span "Каналы" at bounding box center [104, 80] width 20 height 8
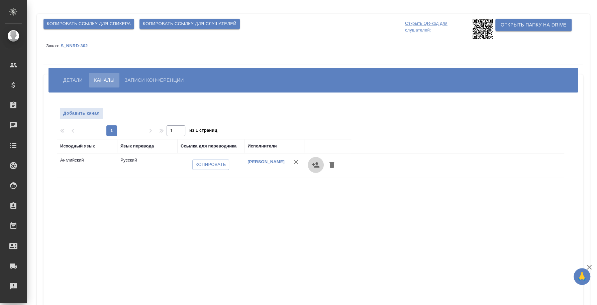
click at [321, 163] on button "button" at bounding box center [316, 165] width 16 height 16
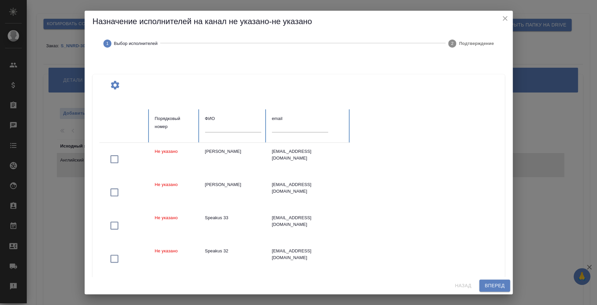
click at [246, 129] on input "text" at bounding box center [233, 127] width 56 height 9
click at [63, 80] on div "Назначение исполнителей на канал не указано-не указано 1 Выбор исполнителей 2 П…" at bounding box center [298, 152] width 597 height 305
click at [78, 77] on div "Назначение исполнителей на канал не указано-не указано 1 Выбор исполнителей 2 П…" at bounding box center [298, 152] width 597 height 305
click at [526, 218] on div "Назначение исполнителей на канал не указано-не указано 1 Выбор исполнителей 2 П…" at bounding box center [298, 152] width 597 height 305
click at [240, 126] on input "text" at bounding box center [233, 127] width 56 height 9
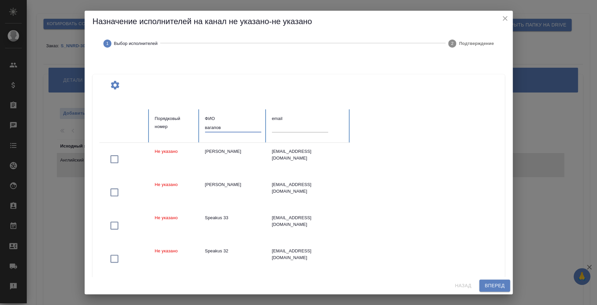
type input "вагапов"
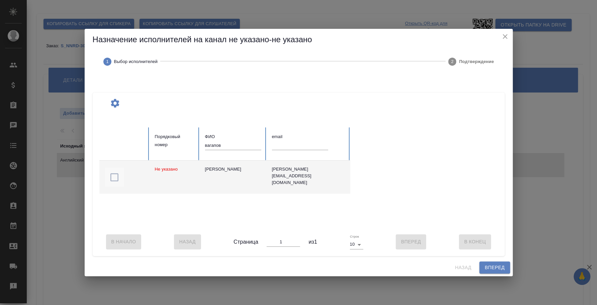
click at [108, 175] on span "button" at bounding box center [114, 177] width 19 height 11
click at [496, 271] on span "Вперед" at bounding box center [495, 267] width 20 height 8
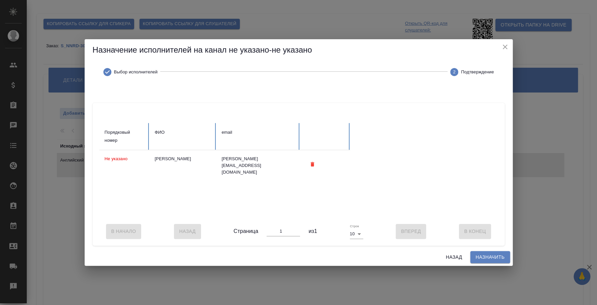
click at [493, 261] on span "Назначить" at bounding box center [490, 257] width 29 height 8
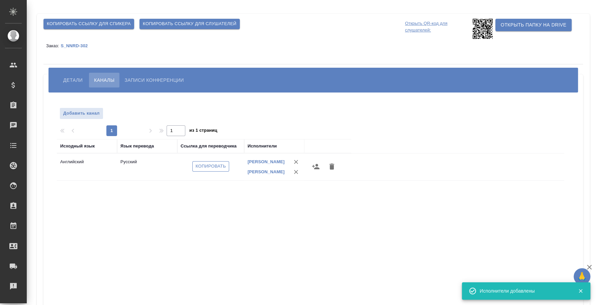
click at [215, 171] on button "Копировать" at bounding box center [210, 166] width 37 height 10
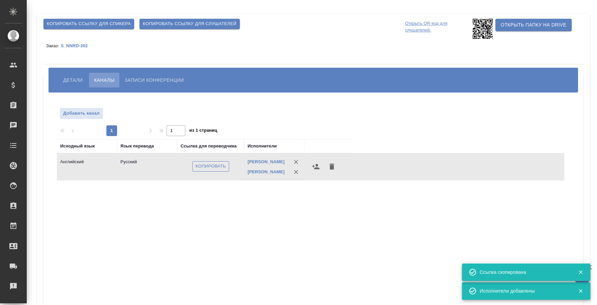
click at [215, 169] on span "Копировать" at bounding box center [211, 166] width 30 height 8
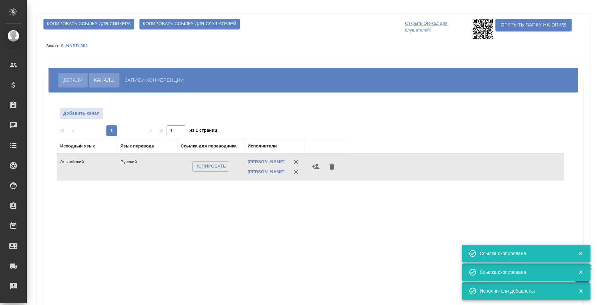
click at [76, 81] on span "Детали" at bounding box center [72, 80] width 19 height 8
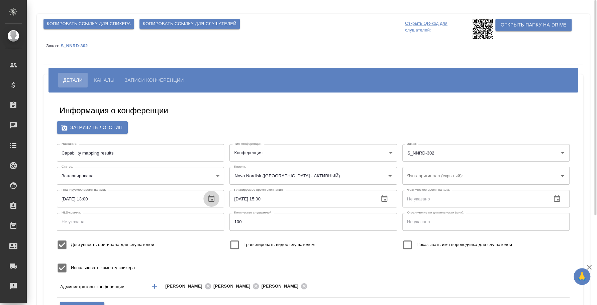
click at [208, 200] on icon "button" at bounding box center [212, 198] width 8 height 8
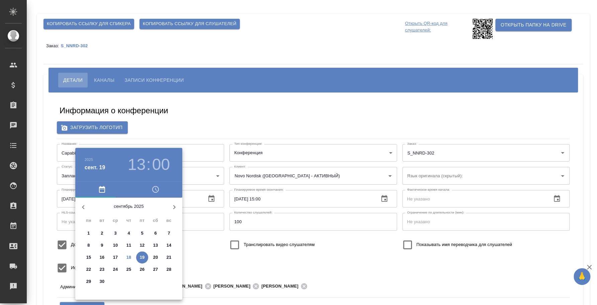
click at [196, 135] on div at bounding box center [298, 152] width 597 height 305
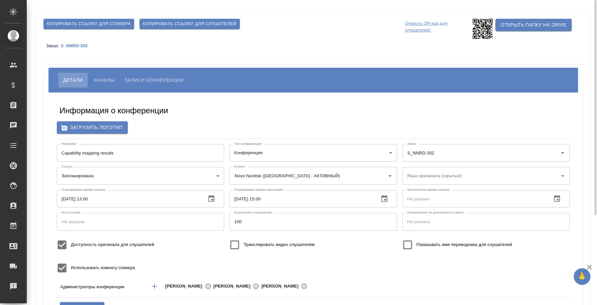
click at [111, 78] on span "Каналы" at bounding box center [104, 80] width 20 height 8
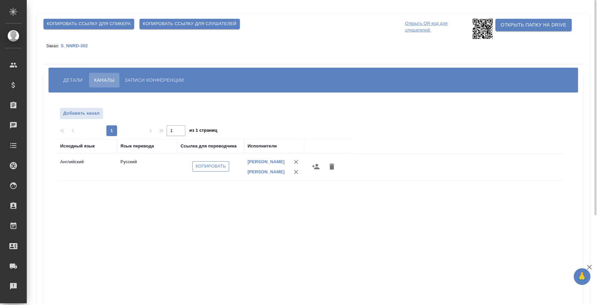
click at [210, 167] on span "Копировать" at bounding box center [211, 166] width 30 height 8
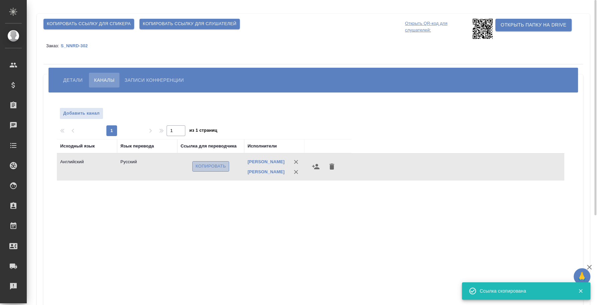
click at [218, 167] on span "Копировать" at bounding box center [211, 166] width 30 height 8
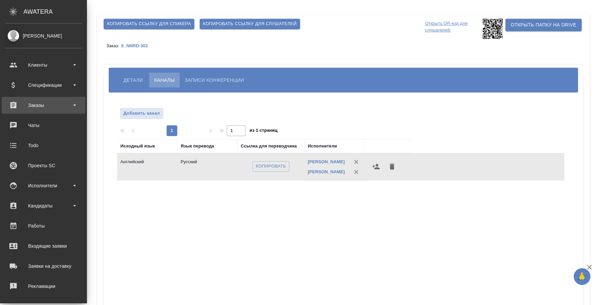
click at [44, 105] on div "Заказы" at bounding box center [43, 105] width 77 height 10
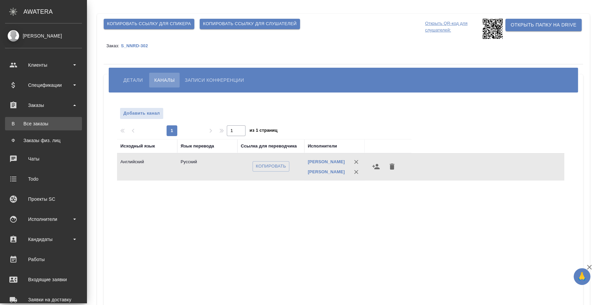
click at [45, 121] on div "Все заказы" at bounding box center [43, 123] width 70 height 7
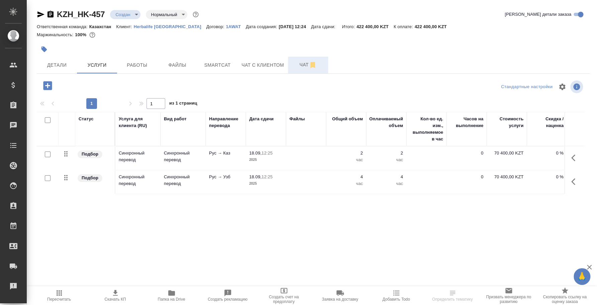
click at [302, 69] on button "Чат" at bounding box center [308, 65] width 40 height 17
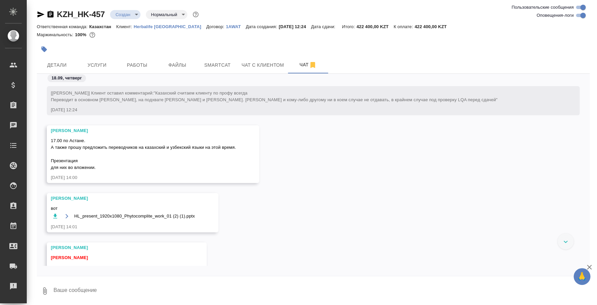
scroll to position [289, 0]
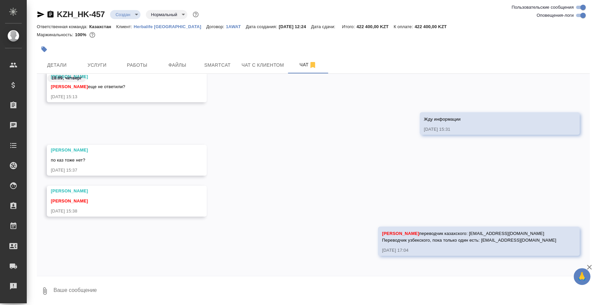
click at [325, 293] on textarea at bounding box center [321, 290] width 537 height 23
type textarea "[PERSON_NAME]"
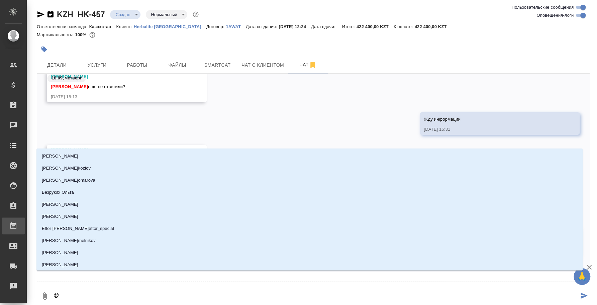
type textarea "@y"
type input "y"
type textarea "@y'f"
type input "y'f"
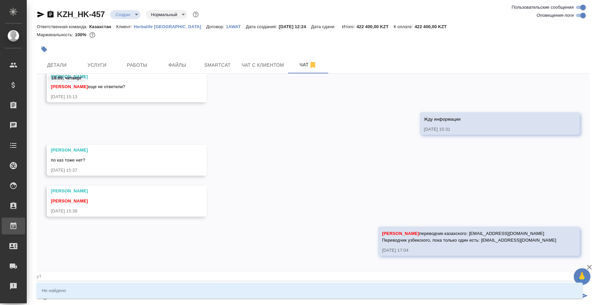
type textarea "@y"
type input "y"
type textarea "@"
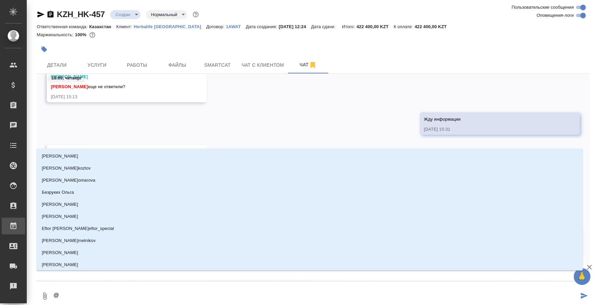
type textarea "@н"
type input "н"
type textarea "@на"
type input "на"
type textarea "@наз"
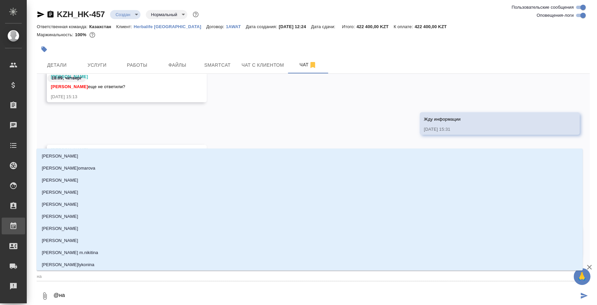
type input "наз"
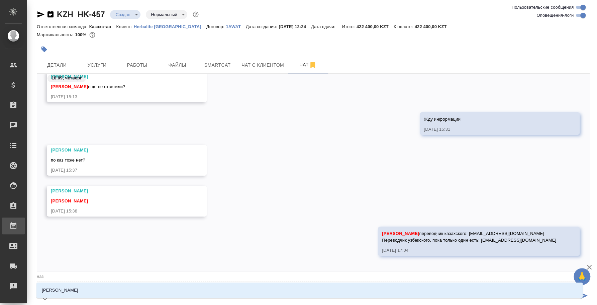
type textarea "@назе"
type input "назе"
type textarea "@назер"
type input "назер"
type textarea "@назерк"
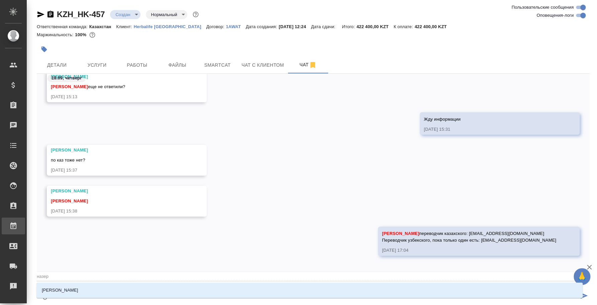
type input "назерк"
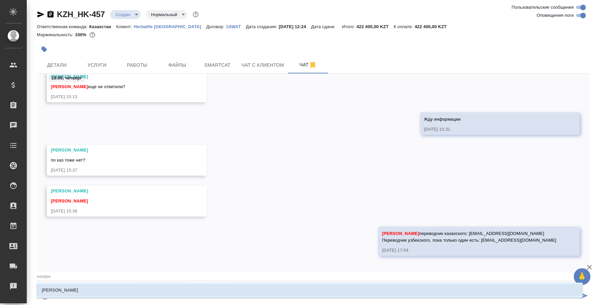
click at [108, 287] on li "[PERSON_NAME]" at bounding box center [309, 290] width 547 height 12
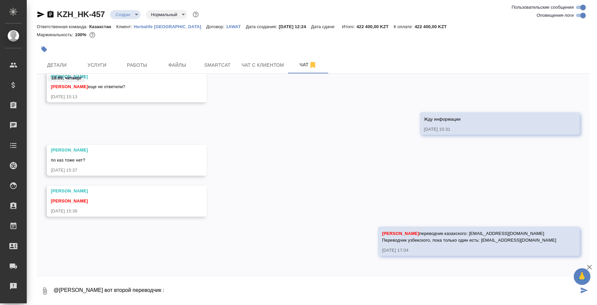
paste textarea "a.karimkhodjaev@ [DOMAIN_NAME]"
click at [171, 292] on textarea "@[PERSON_NAME] вот второй переводчик : a.karimkhodjaev@ [DOMAIN_NAME]" at bounding box center [316, 290] width 526 height 23
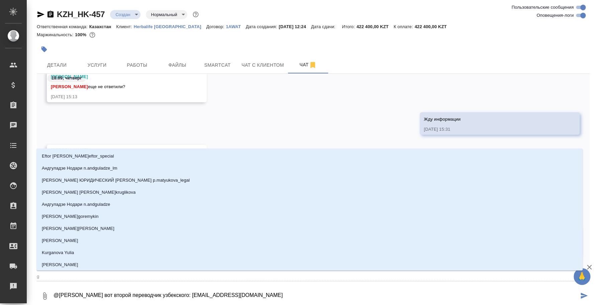
type textarea "@[PERSON_NAME] вот второй переводчик узбекского: [EMAIL_ADDRESS][DOMAIN_NAME]"
type input "[DOMAIN_NAME]"
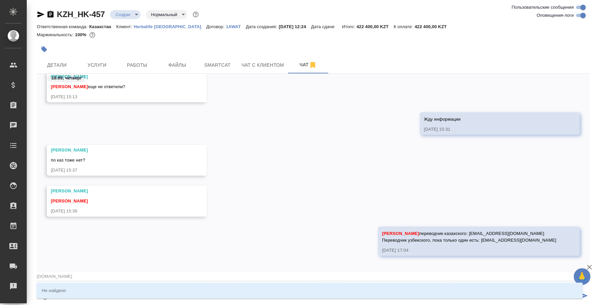
scroll to position [293, 0]
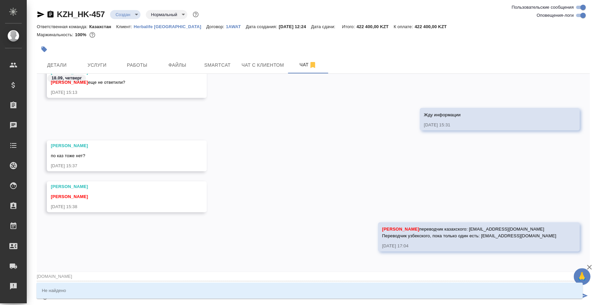
type textarea "@[PERSON_NAME] вот второй переводчик узбекского: [EMAIL_ADDRESS][DOMAIN_NAME]"
click at [589, 263] on icon "button" at bounding box center [590, 267] width 8 height 8
click at [298, 222] on div "[PERSON_NAME] переводчик казахского: [EMAIL_ADDRESS][DOMAIN_NAME] Переводчик уз…" at bounding box center [313, 241] width 553 height 39
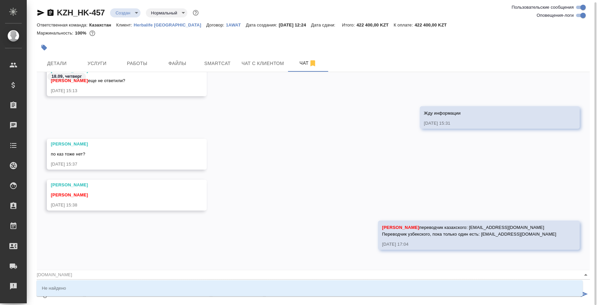
scroll to position [2, 0]
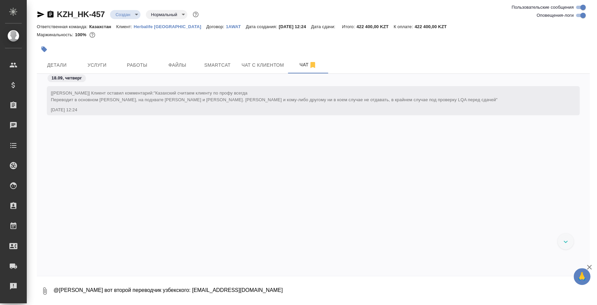
scroll to position [289, 0]
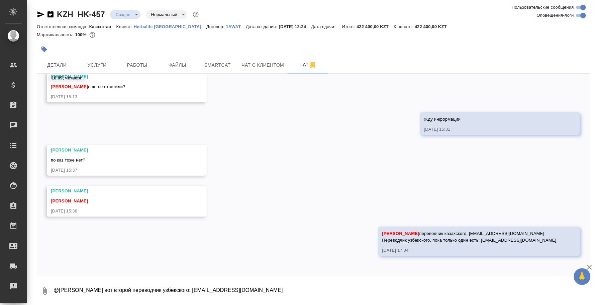
click at [297, 288] on textarea "@[PERSON_NAME] вот второй переводчик узбекского: [EMAIL_ADDRESS][DOMAIN_NAME]" at bounding box center [321, 290] width 537 height 23
type textarea "@[PERSON_NAME] вот второй переводчик узбекского: [EMAIL_ADDRESS][DOMAIN_NAME]"
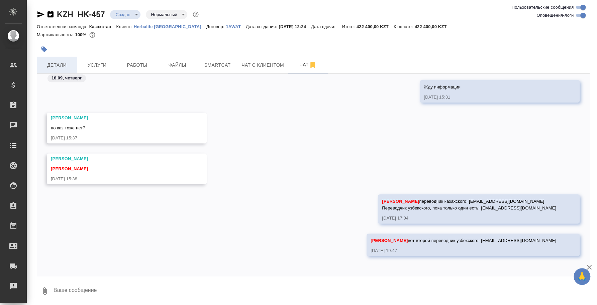
click at [57, 65] on span "Детали" at bounding box center [57, 65] width 32 height 8
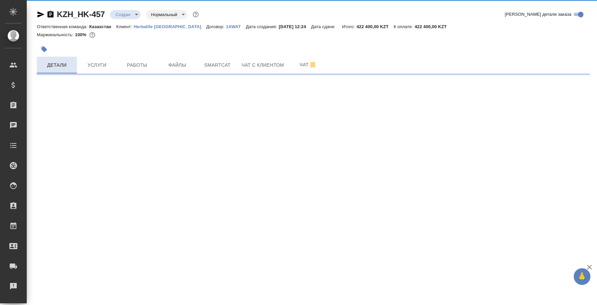
select select "RU"
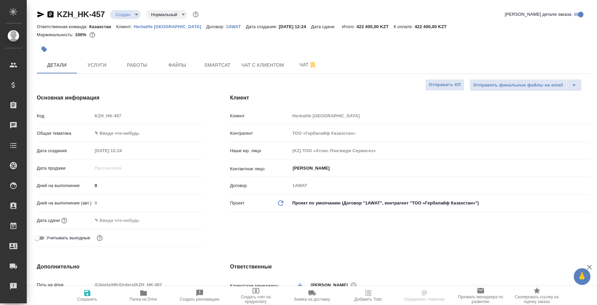
type textarea "x"
select select "RU"
type textarea "x"
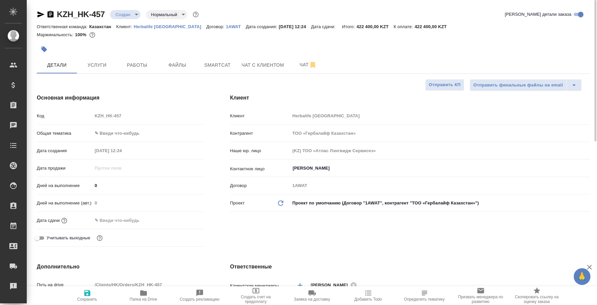
type textarea "x"
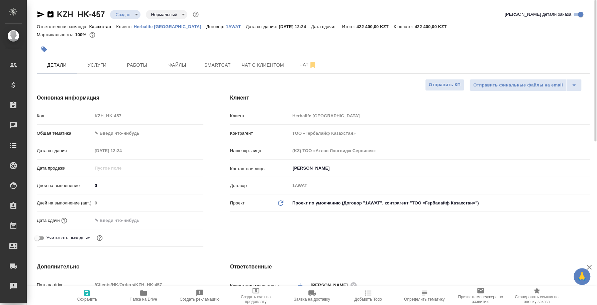
type textarea "x"
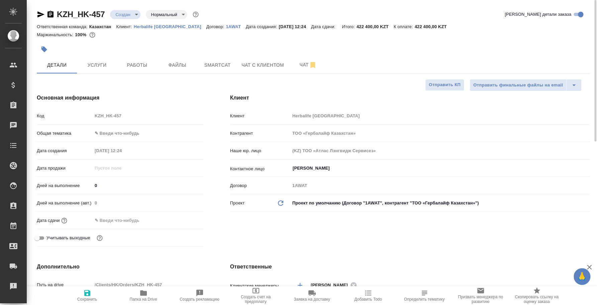
type textarea "x"
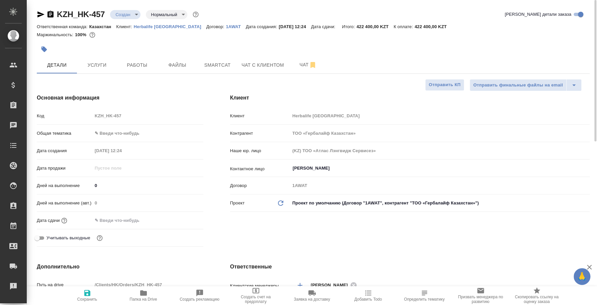
type textarea "x"
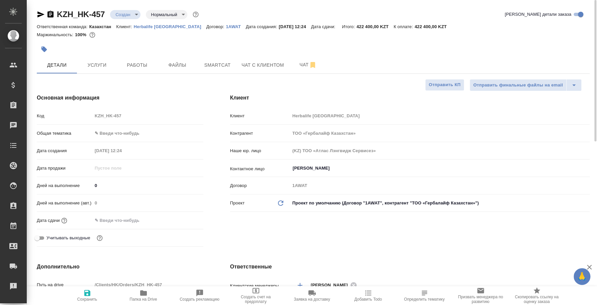
type textarea "x"
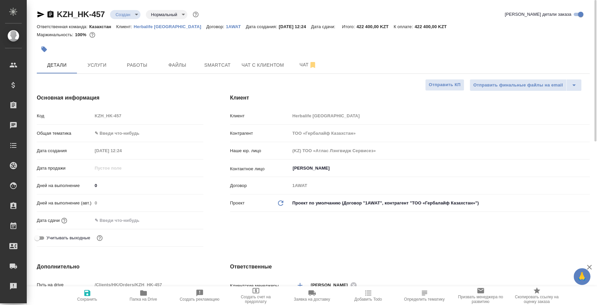
type textarea "x"
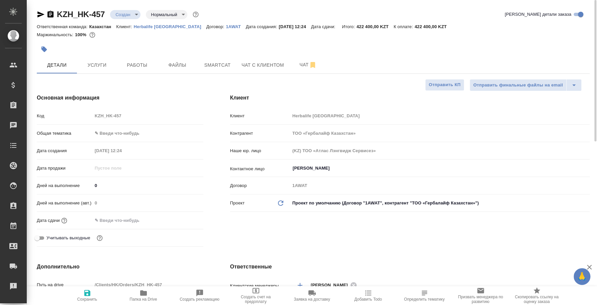
type textarea "x"
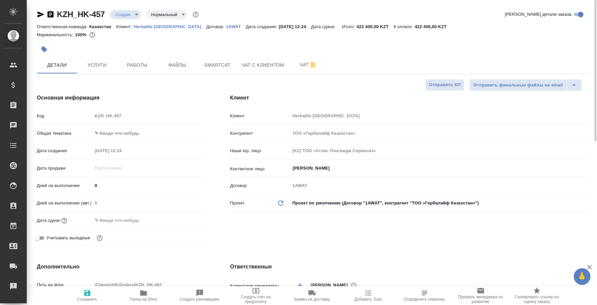
type textarea "x"
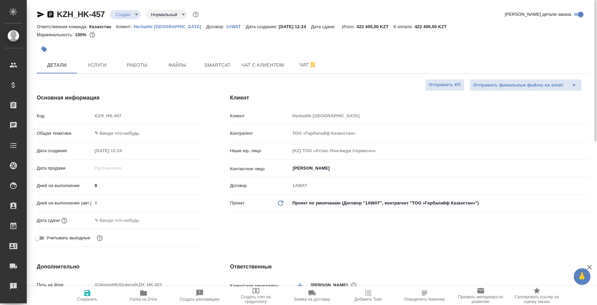
type textarea "x"
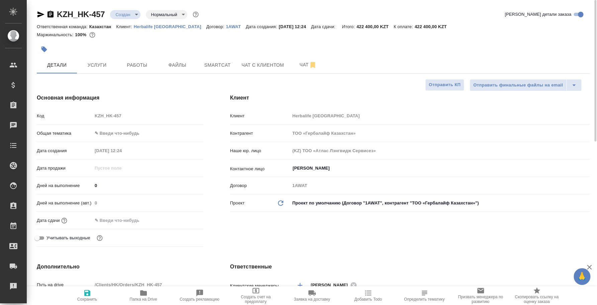
type textarea "x"
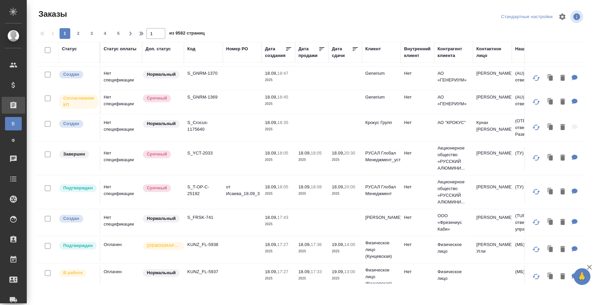
scroll to position [42, 0]
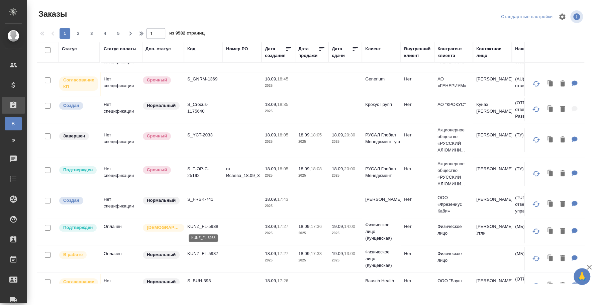
click at [204, 224] on p "KUNZ_FL-5938" at bounding box center [203, 226] width 32 height 7
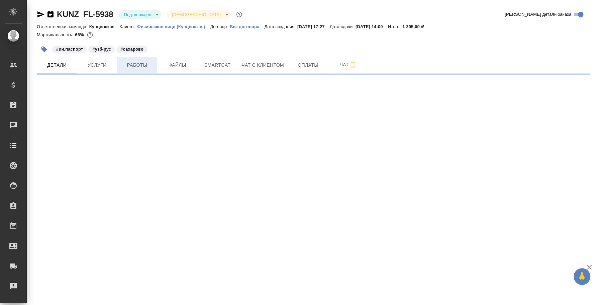
select select "RU"
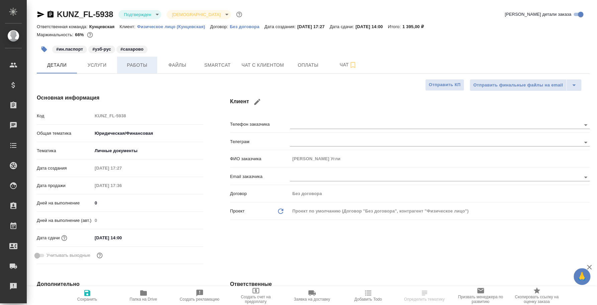
type textarea "x"
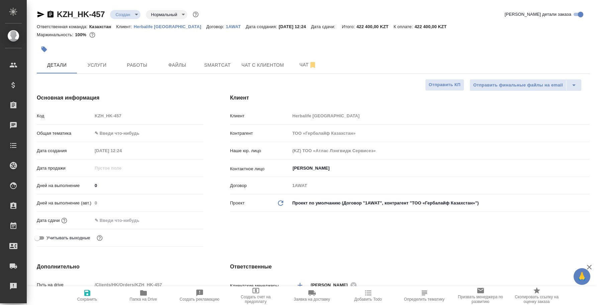
select select "RU"
click at [307, 69] on button "Чат" at bounding box center [308, 65] width 40 height 17
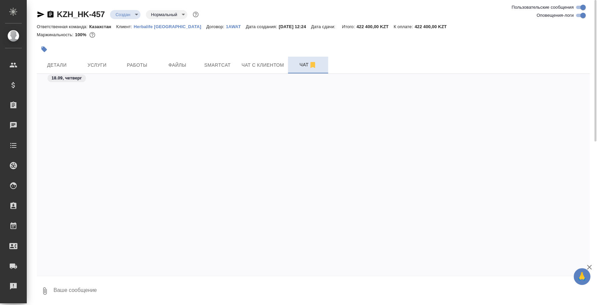
scroll to position [321, 0]
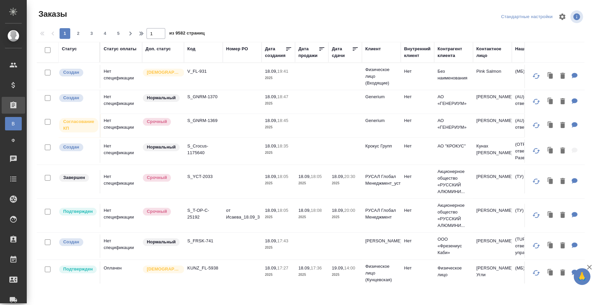
scroll to position [42, 0]
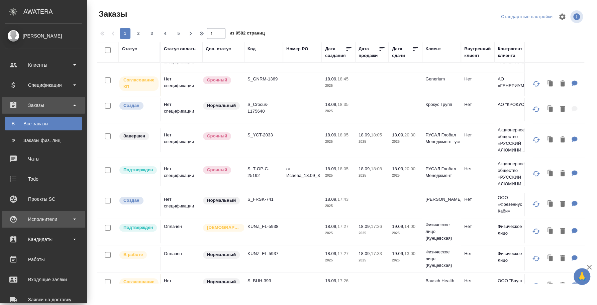
click at [48, 221] on div "Исполнители" at bounding box center [43, 219] width 77 height 10
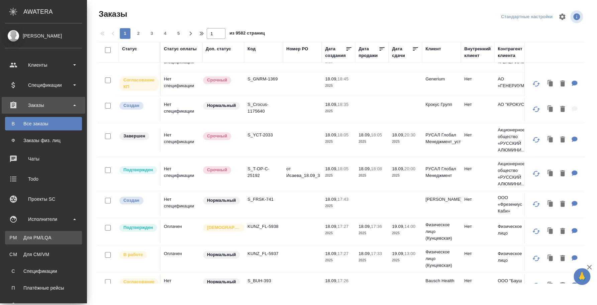
click at [44, 239] on div "Для PM/LQA" at bounding box center [43, 237] width 70 height 7
